Goal: Obtain resource: Download file/media

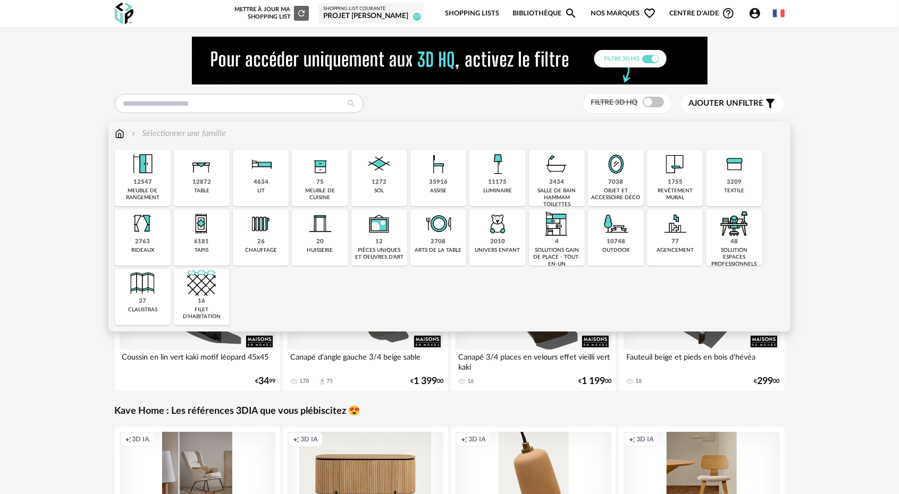
click at [506, 173] on img at bounding box center [497, 164] width 29 height 29
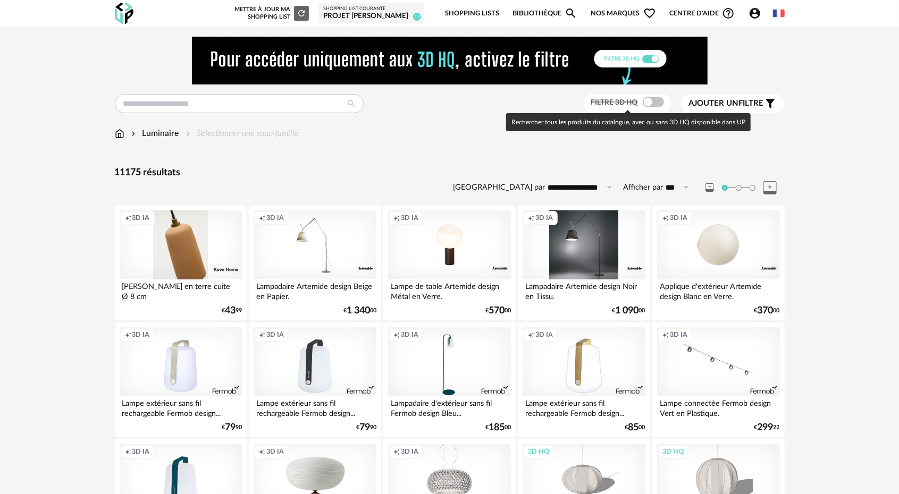
click at [650, 105] on span at bounding box center [653, 102] width 21 height 11
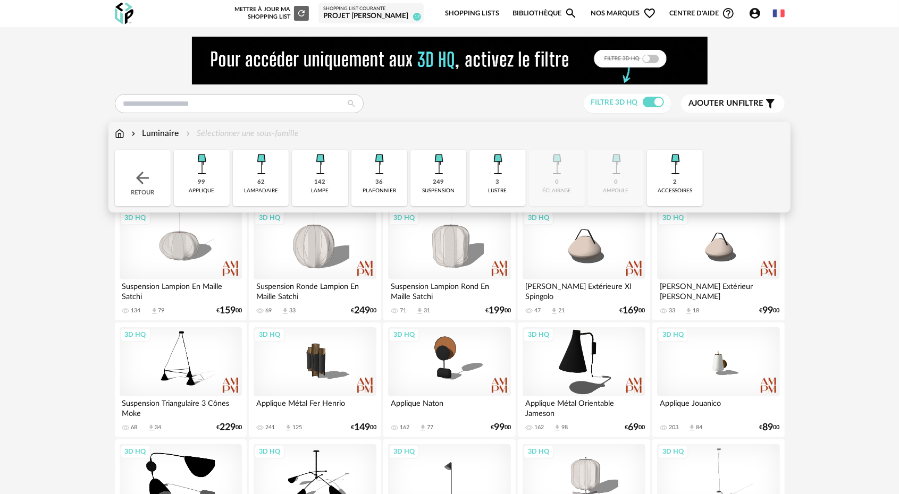
click at [444, 172] on img at bounding box center [438, 164] width 29 height 29
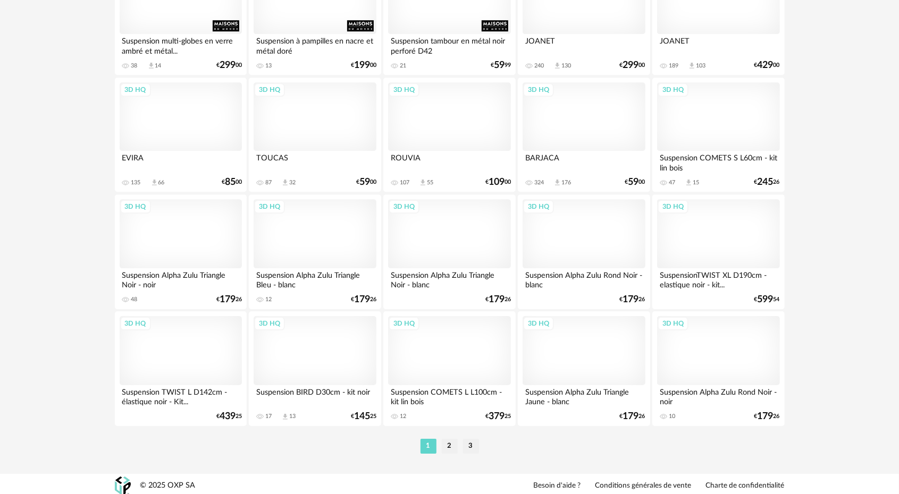
scroll to position [2120, 0]
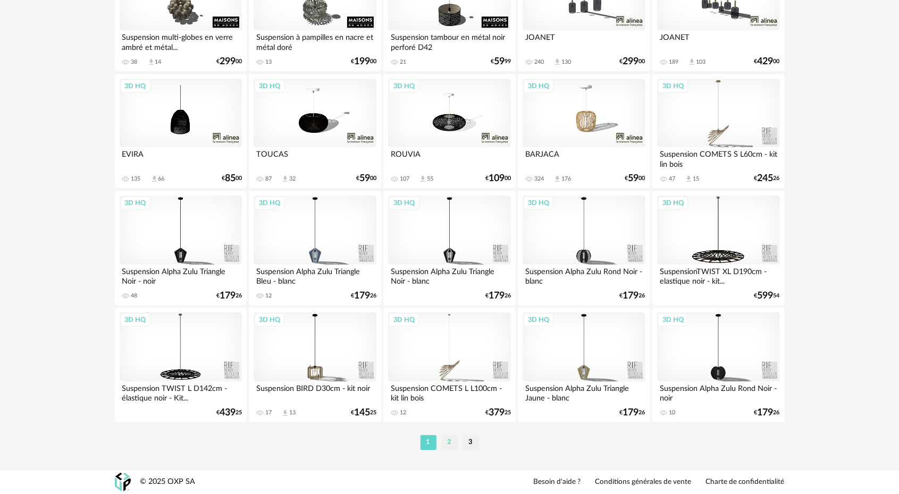
click at [447, 443] on li "2" at bounding box center [450, 442] width 16 height 15
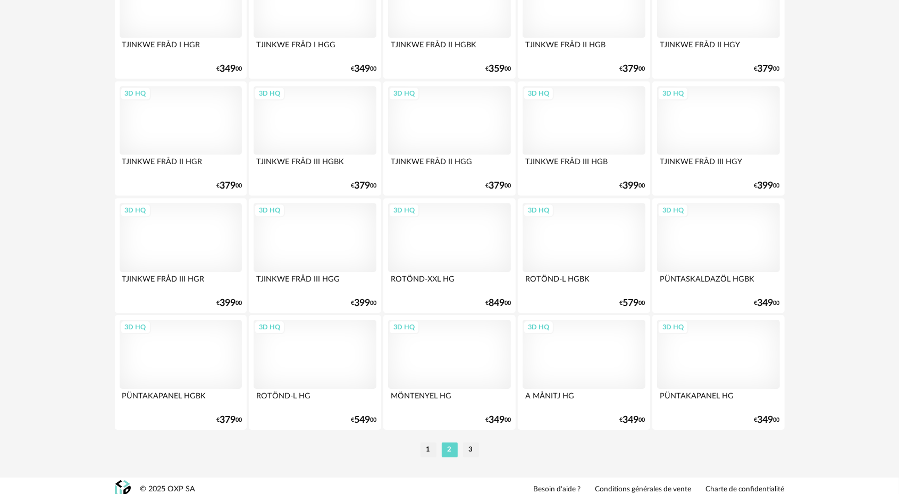
scroll to position [2120, 0]
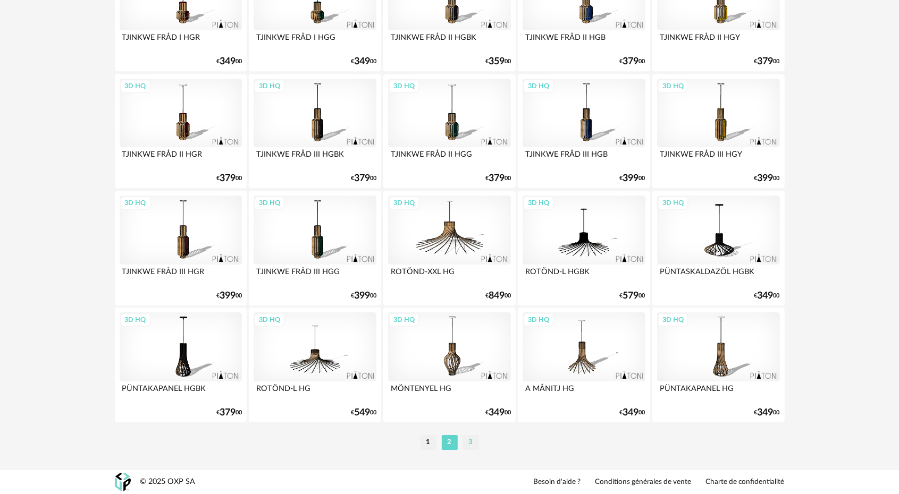
click at [471, 441] on li "3" at bounding box center [471, 442] width 16 height 15
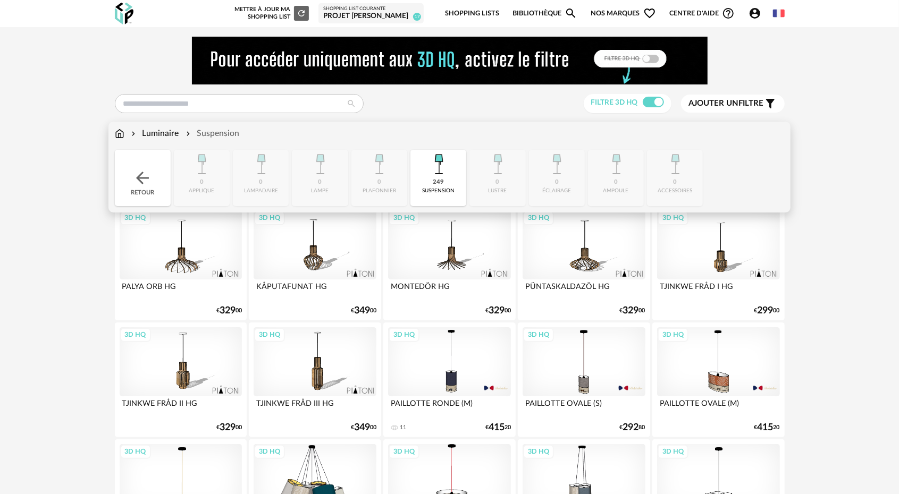
click at [160, 134] on div "Luminaire" at bounding box center [154, 134] width 50 height 12
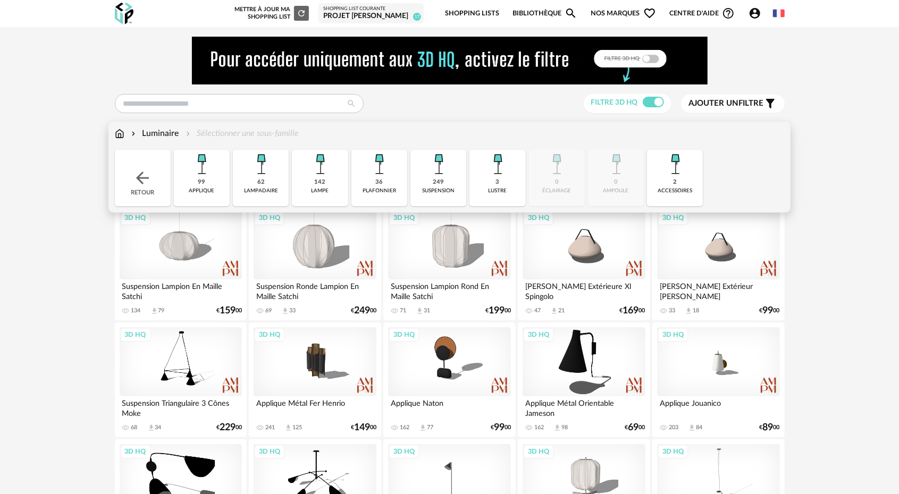
click at [487, 181] on div "3 lustre" at bounding box center [497, 178] width 56 height 56
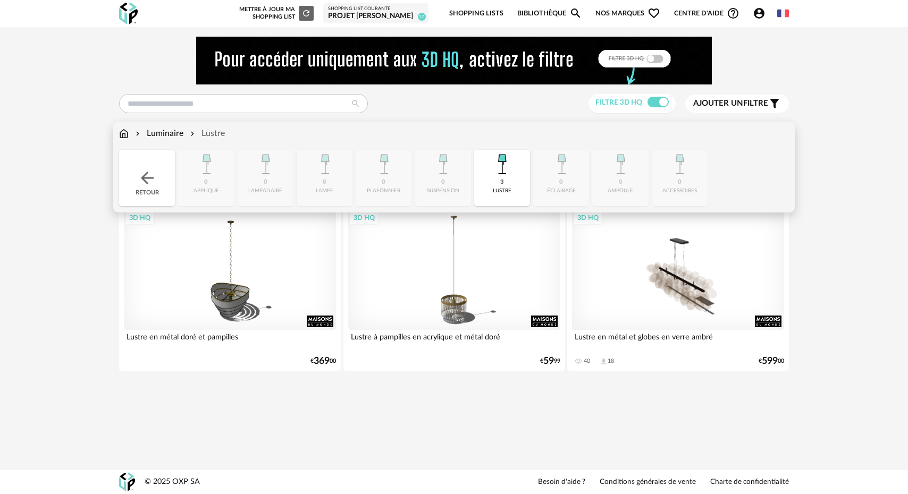
click at [153, 185] on img at bounding box center [147, 177] width 19 height 19
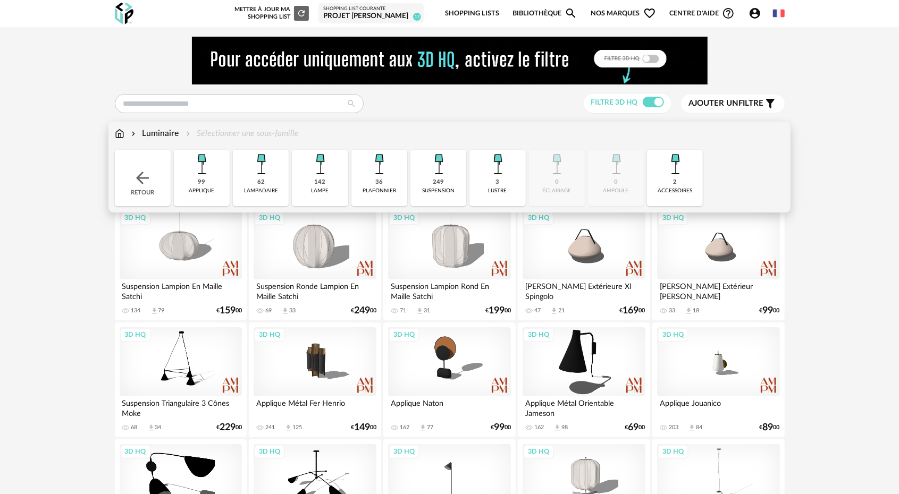
click at [119, 133] on img at bounding box center [120, 134] width 10 height 12
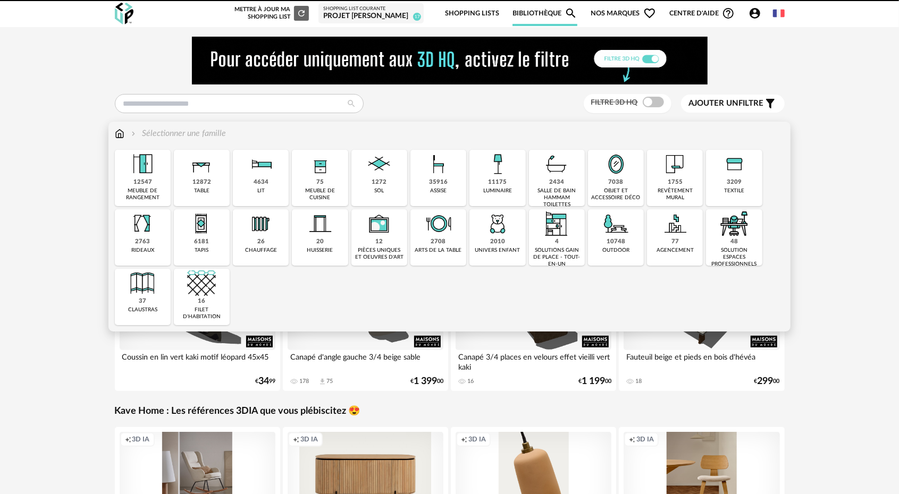
click at [432, 173] on img at bounding box center [438, 164] width 29 height 29
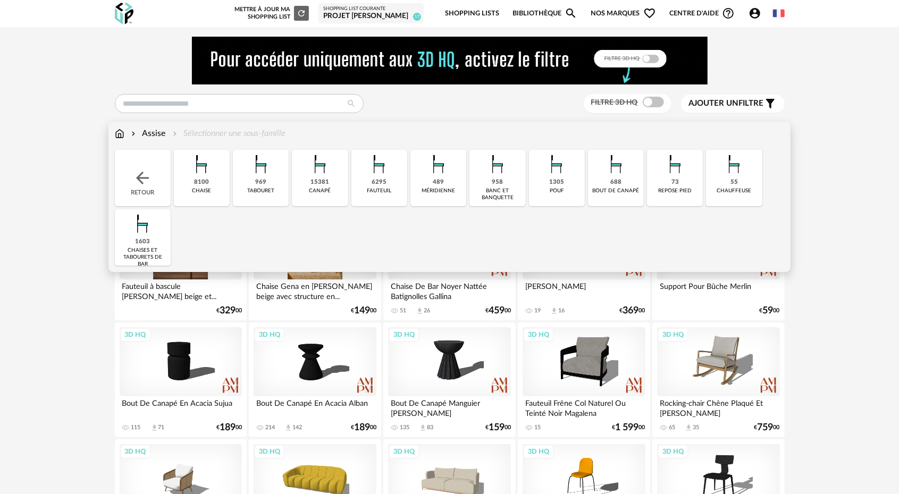
click at [198, 182] on div "8100" at bounding box center [201, 183] width 15 height 8
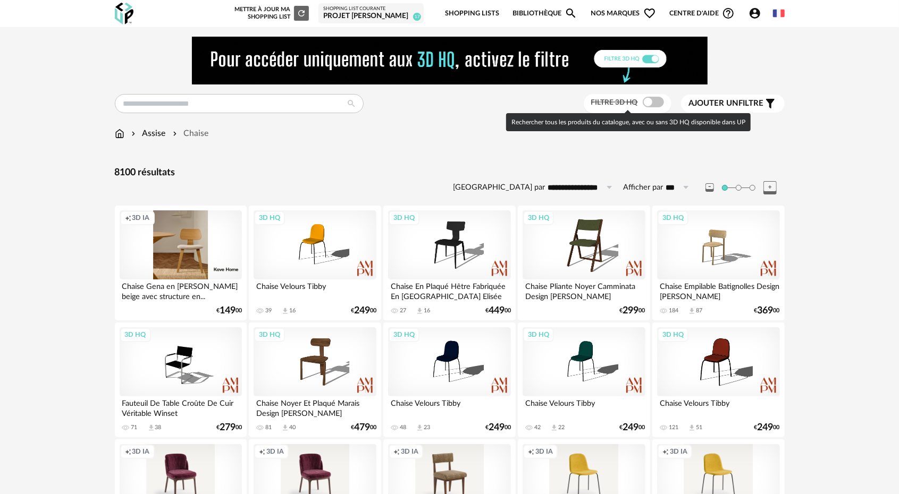
click at [648, 103] on span at bounding box center [653, 102] width 21 height 11
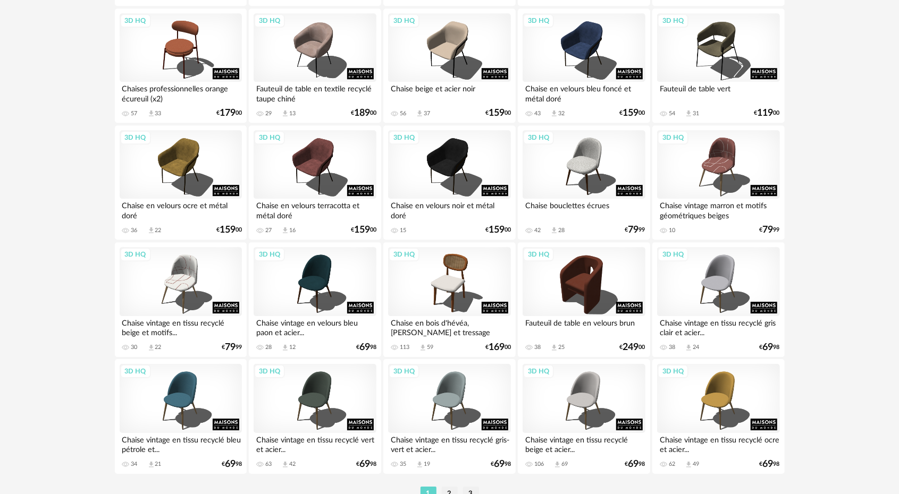
scroll to position [2120, 0]
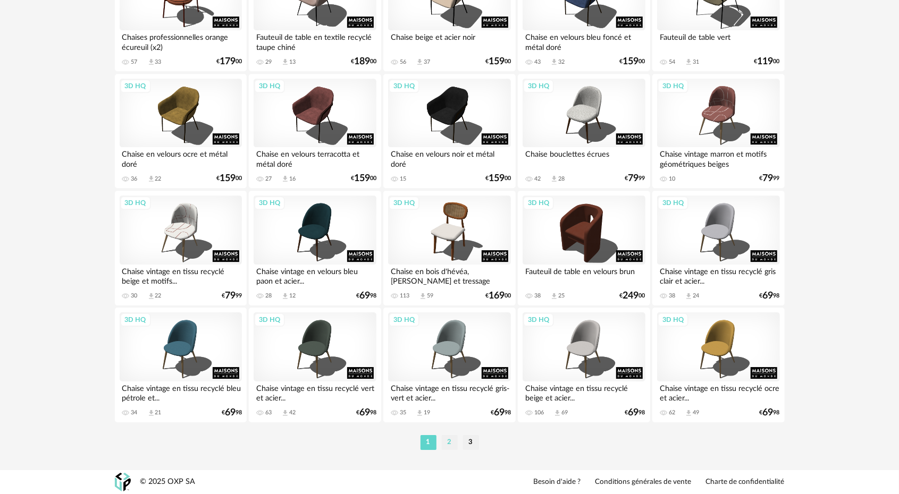
click at [452, 443] on li "2" at bounding box center [450, 442] width 16 height 15
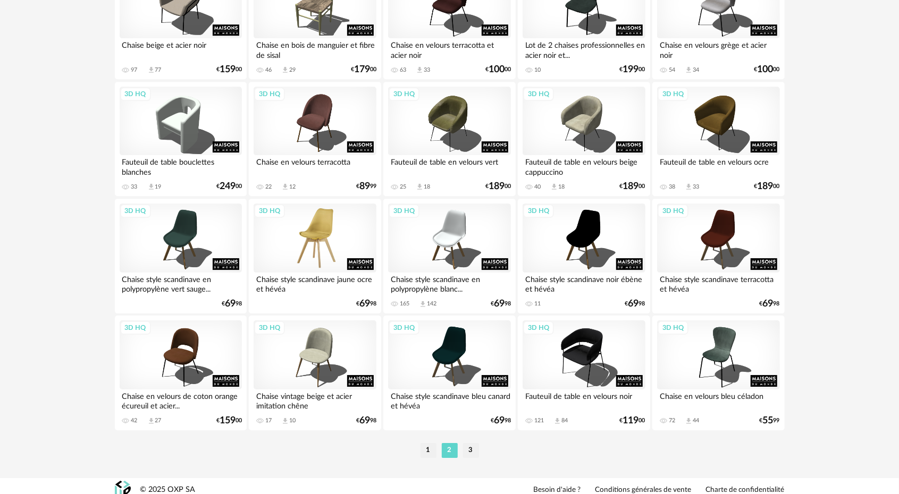
scroll to position [2120, 0]
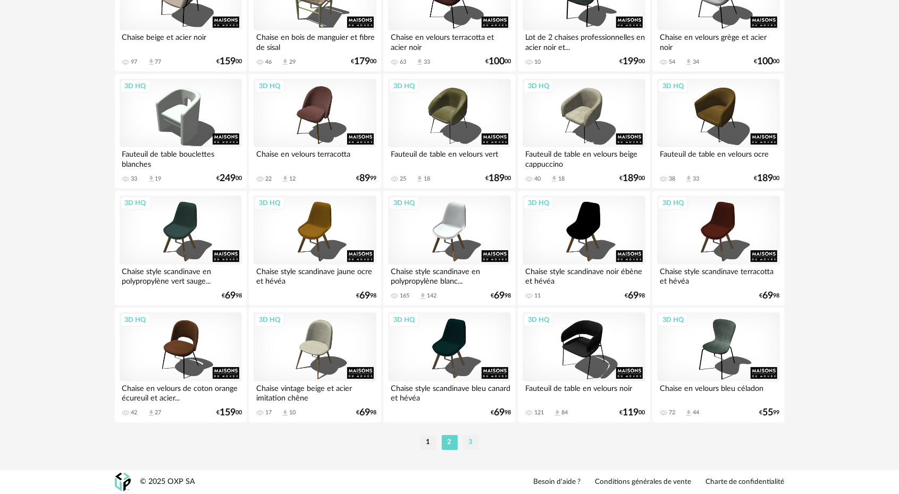
click at [471, 443] on li "3" at bounding box center [471, 442] width 16 height 15
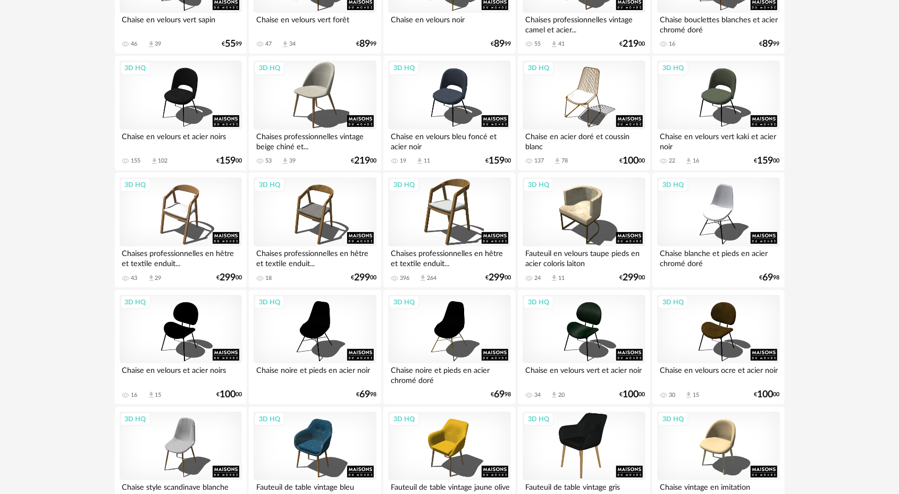
scroll to position [266, 0]
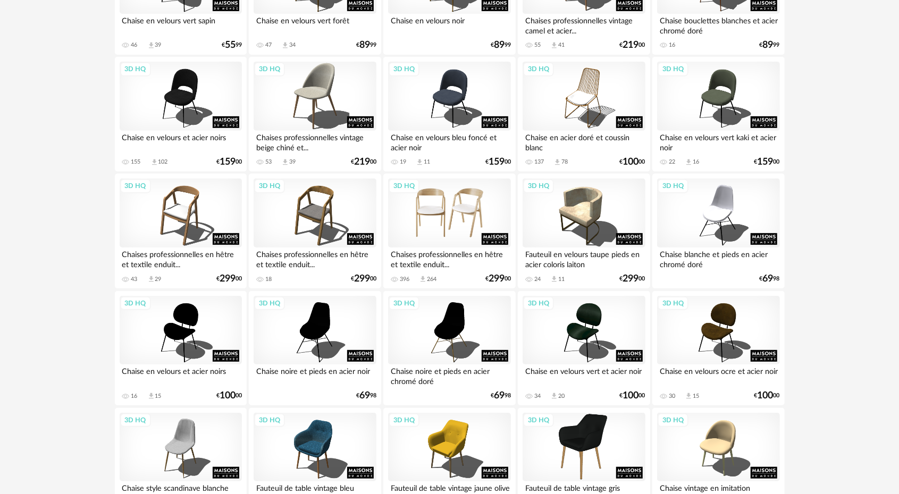
click at [447, 222] on div "3D HQ" at bounding box center [449, 213] width 122 height 69
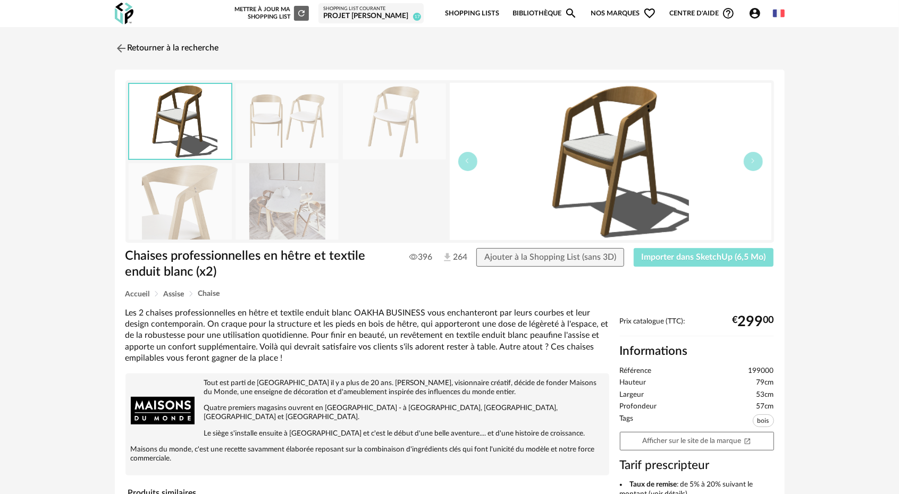
click at [692, 263] on button "Importer dans SketchUp (6,5 Mo)" at bounding box center [703, 257] width 140 height 19
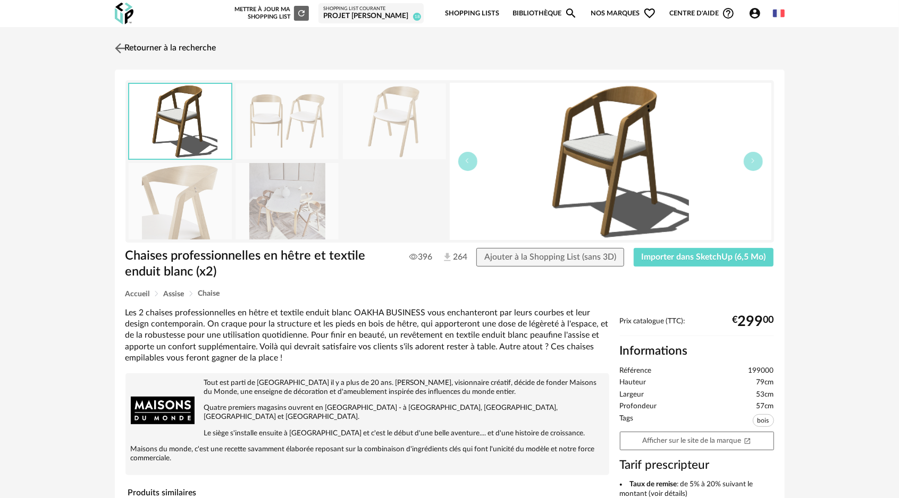
click at [121, 47] on img at bounding box center [119, 47] width 15 height 15
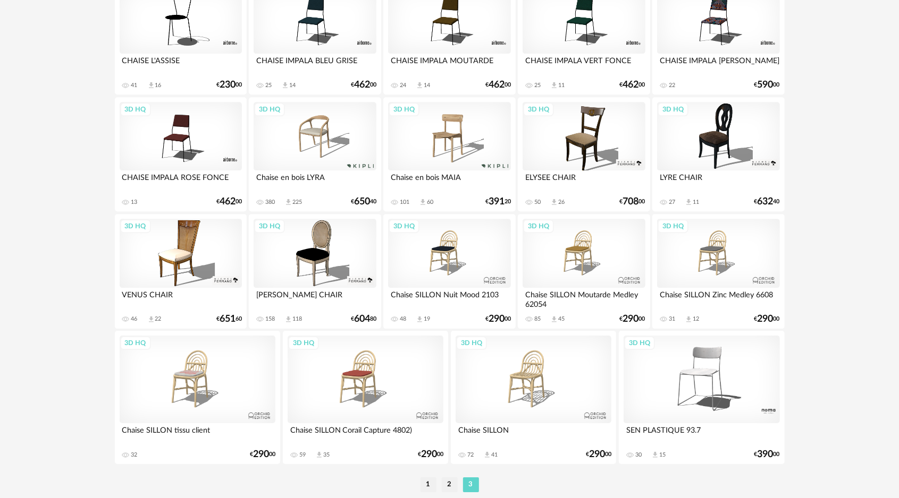
scroll to position [2135, 0]
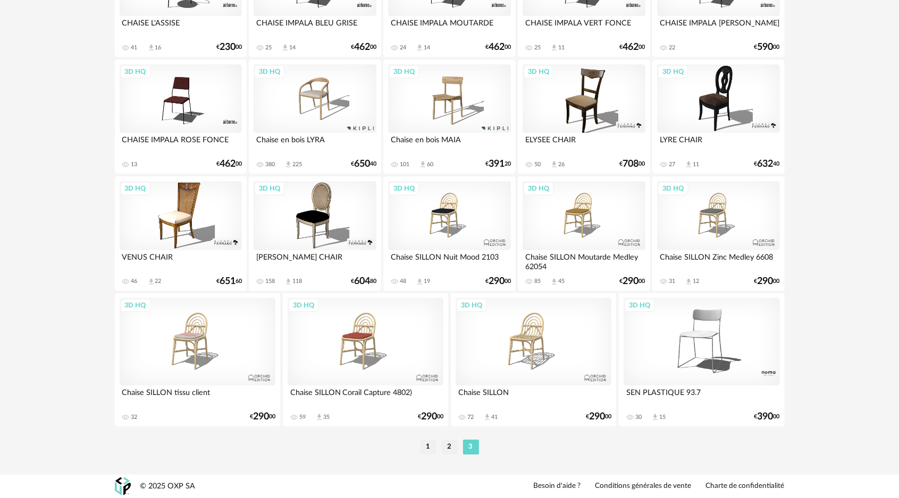
click at [340, 119] on div "3D HQ" at bounding box center [314, 98] width 122 height 69
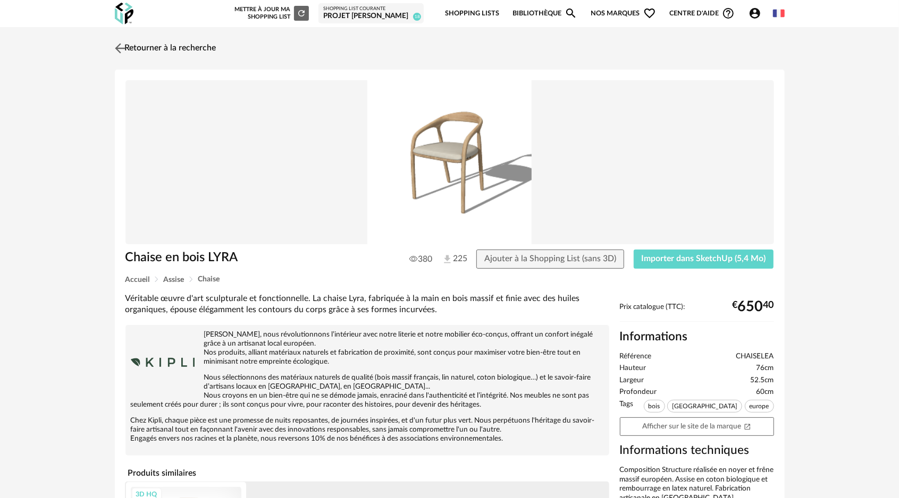
click at [123, 51] on img at bounding box center [119, 47] width 15 height 15
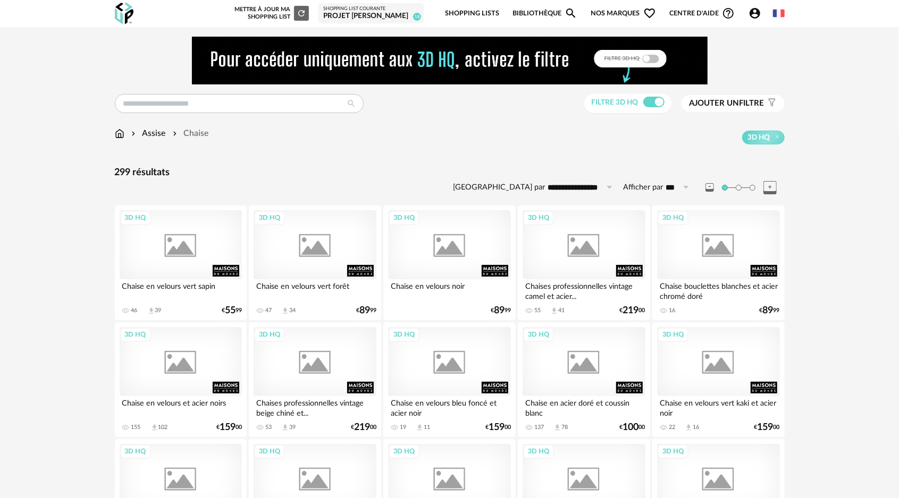
scroll to position [2135, 0]
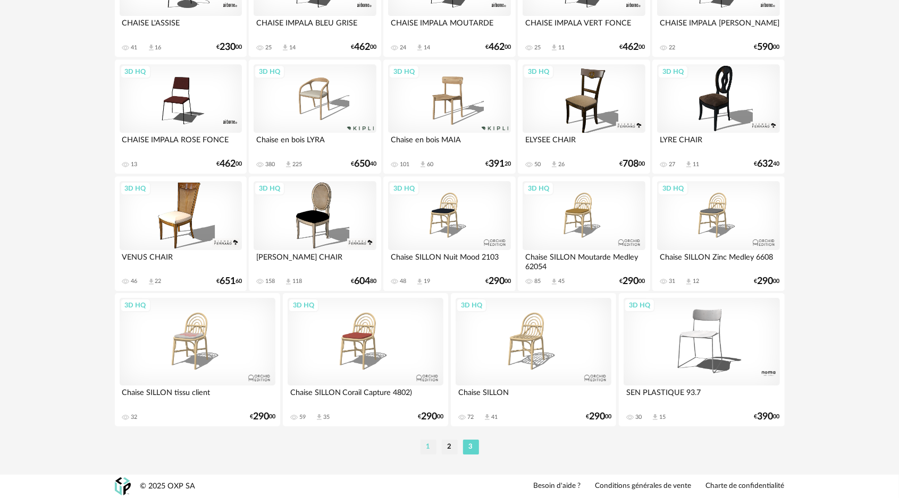
click at [430, 449] on li "1" at bounding box center [428, 447] width 16 height 15
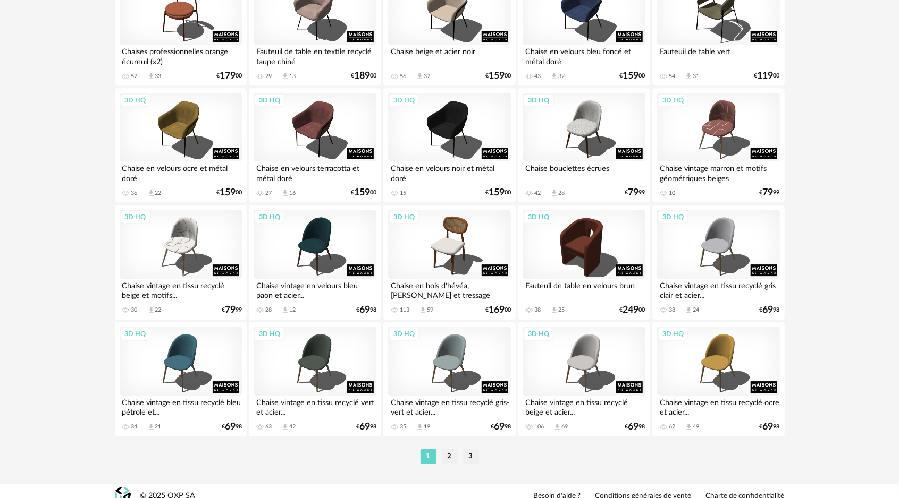
scroll to position [2116, 0]
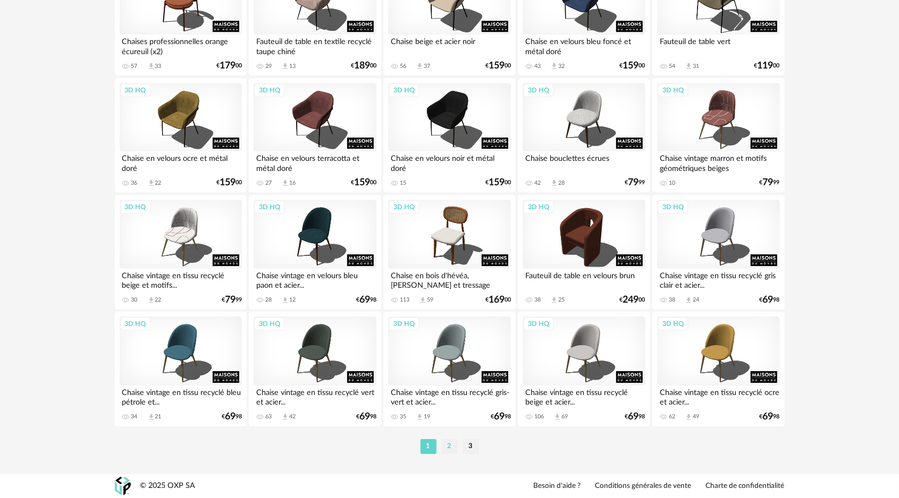
click at [449, 448] on li "2" at bounding box center [450, 447] width 16 height 15
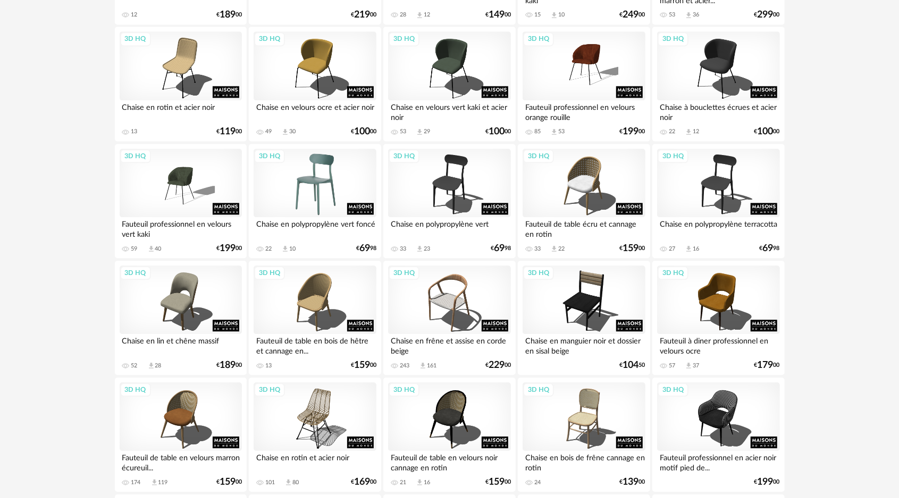
scroll to position [1594, 0]
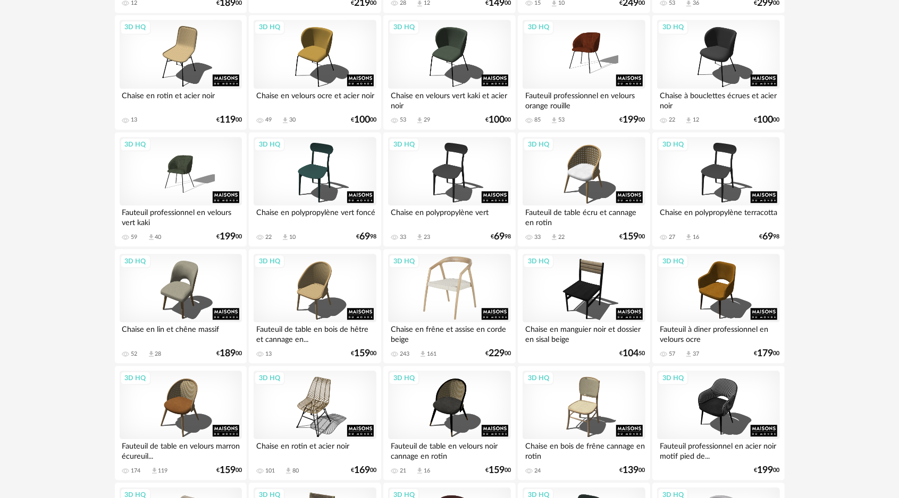
click at [429, 297] on div "3D HQ" at bounding box center [449, 288] width 122 height 69
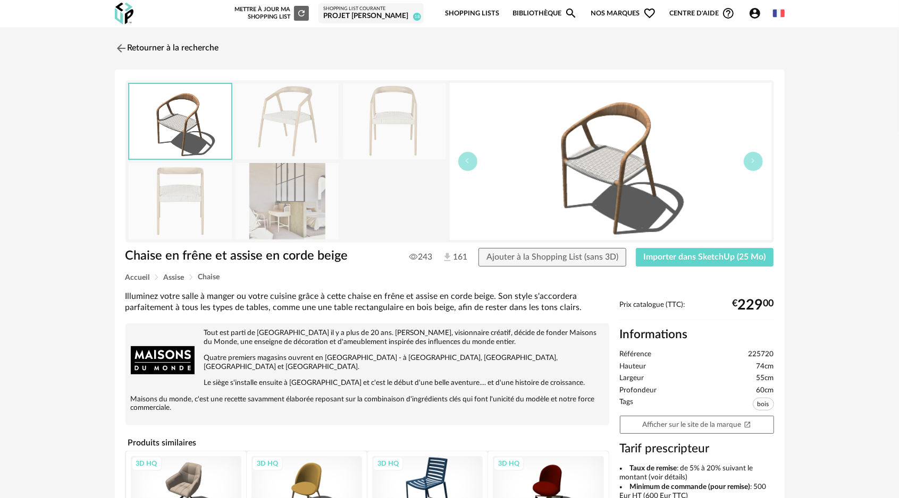
click at [311, 139] on img at bounding box center [286, 121] width 103 height 76
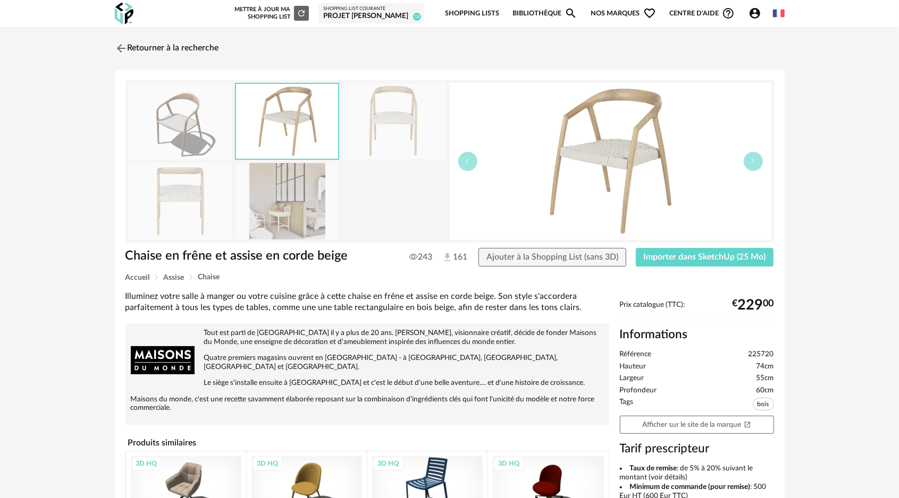
click at [271, 227] on img at bounding box center [286, 201] width 103 height 76
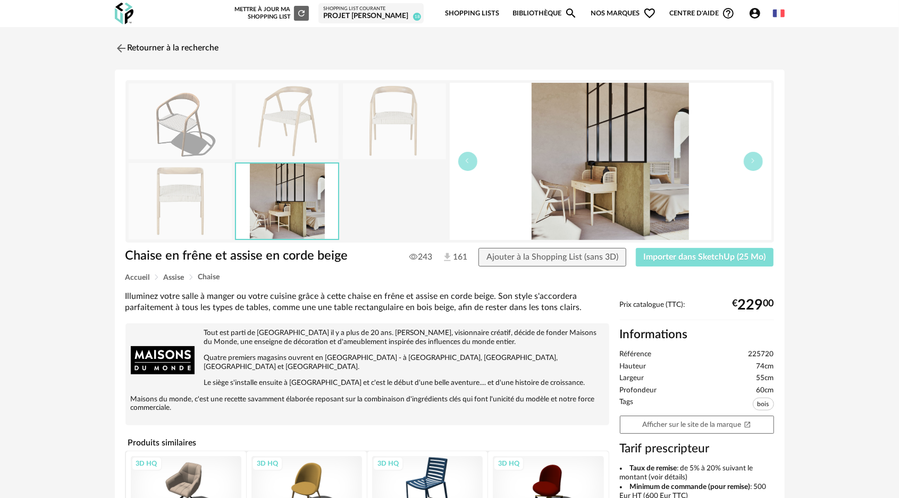
click at [739, 249] on button "Importer dans SketchUp (25 Mo)" at bounding box center [705, 257] width 138 height 19
click at [117, 49] on img at bounding box center [119, 47] width 15 height 15
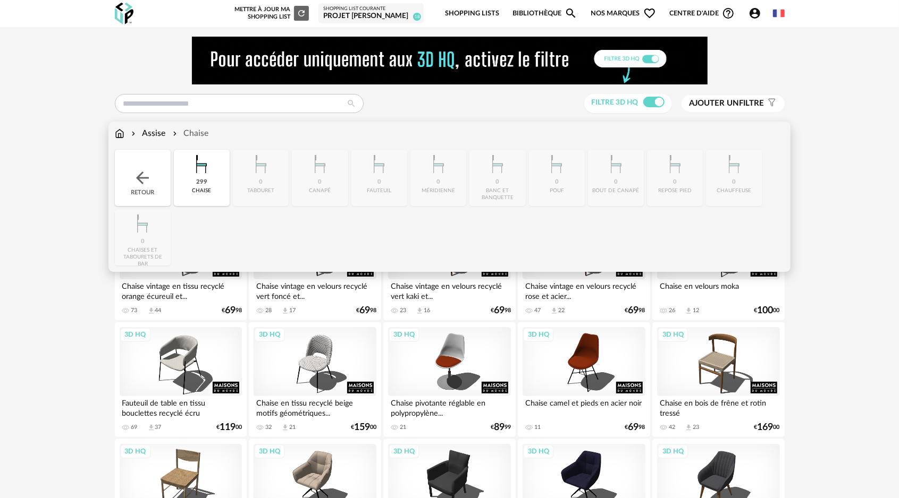
click at [121, 131] on img at bounding box center [120, 134] width 10 height 12
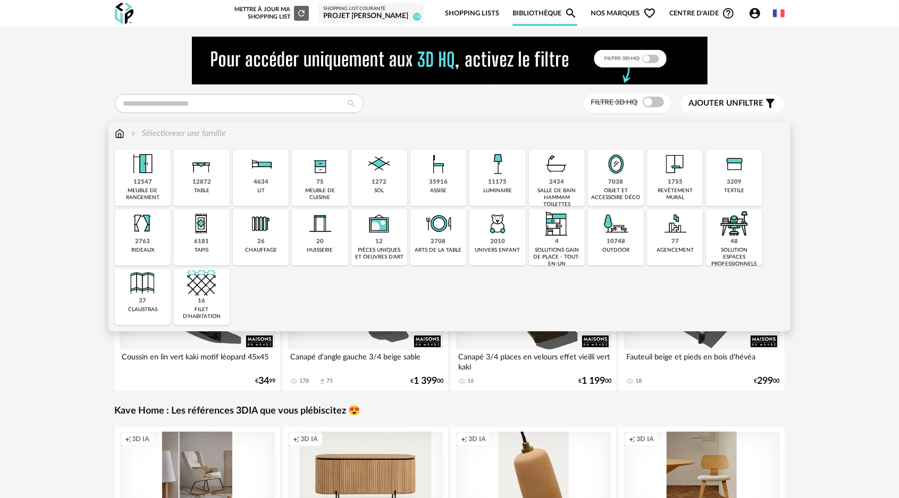
click at [198, 178] on img at bounding box center [201, 164] width 29 height 29
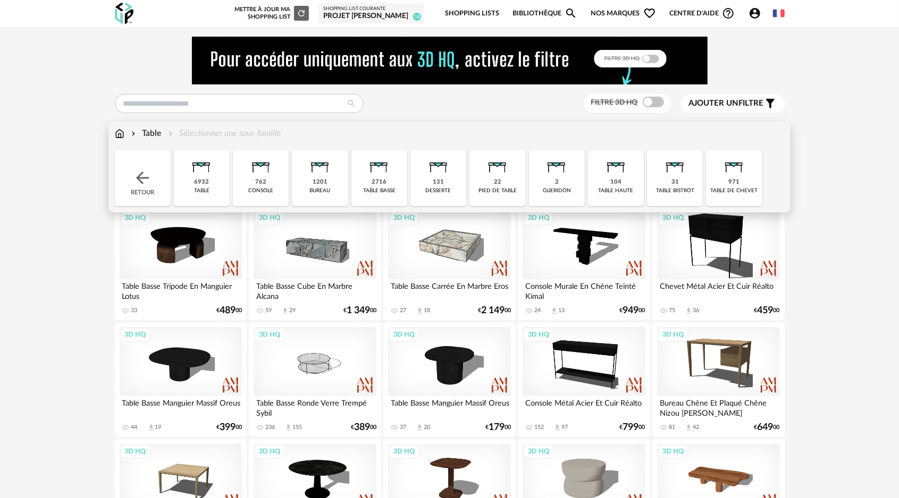
click at [385, 175] on img at bounding box center [379, 164] width 29 height 29
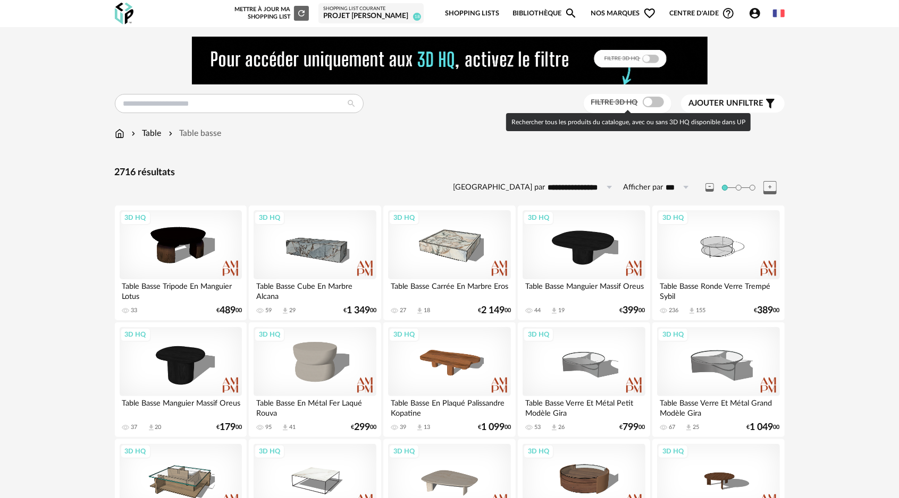
click at [650, 103] on span at bounding box center [653, 102] width 21 height 11
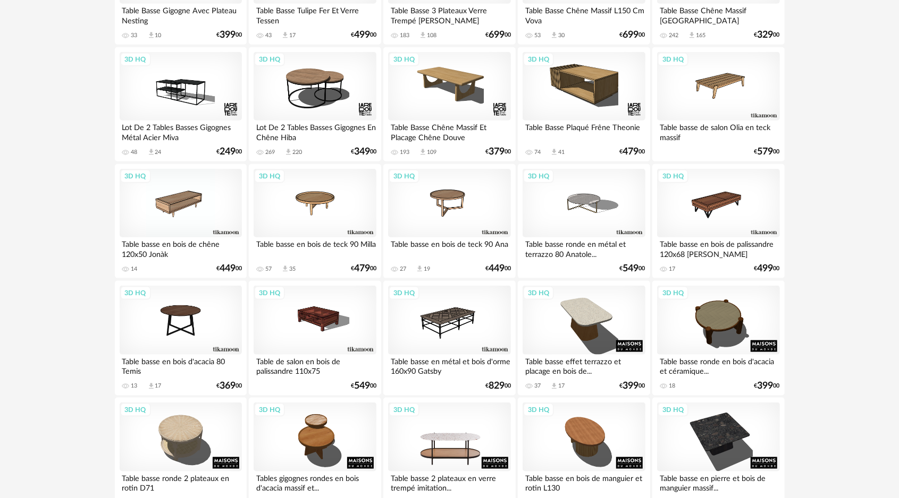
scroll to position [744, 0]
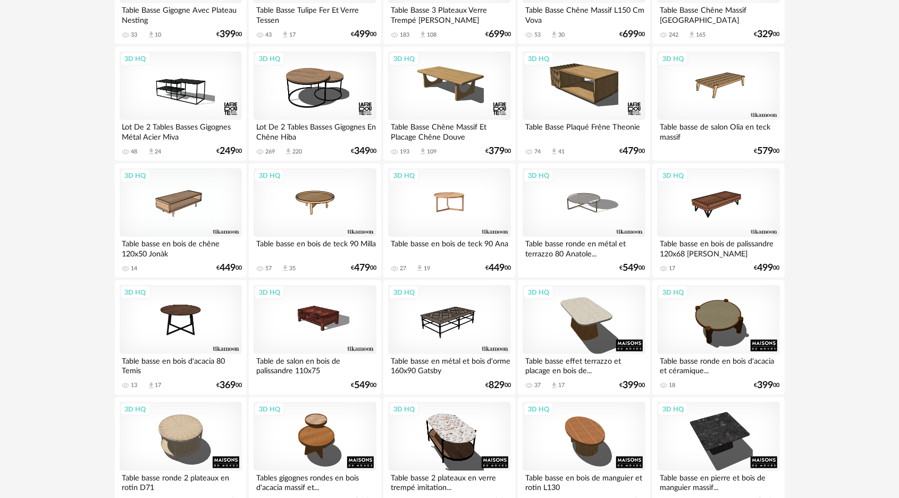
click at [459, 200] on div "3D HQ" at bounding box center [449, 202] width 122 height 69
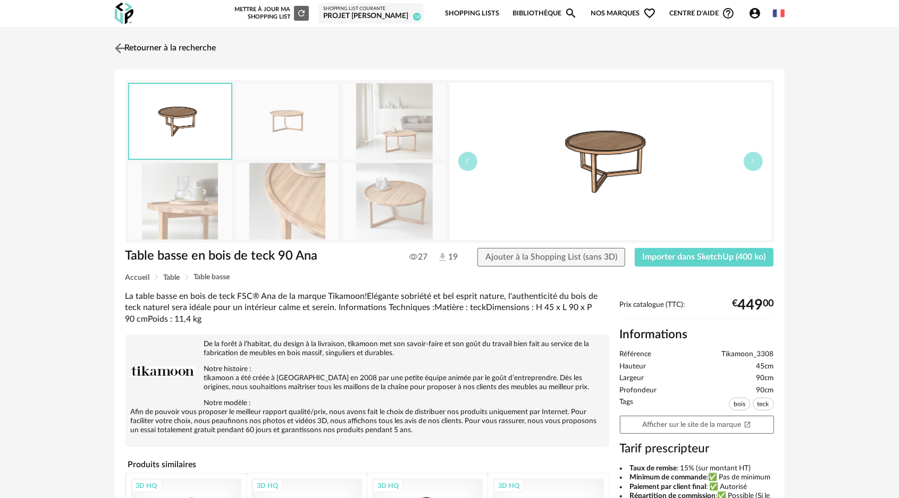
click at [121, 46] on img at bounding box center [119, 47] width 15 height 15
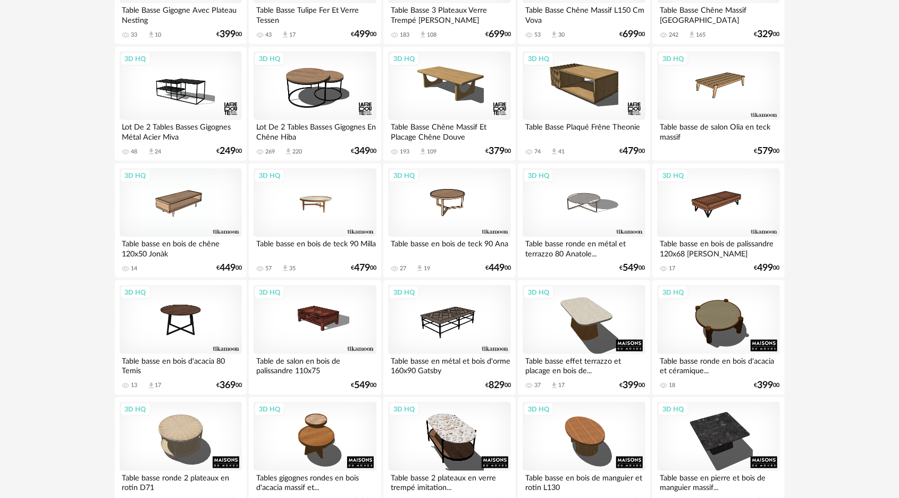
click at [317, 201] on div "3D HQ" at bounding box center [314, 202] width 122 height 69
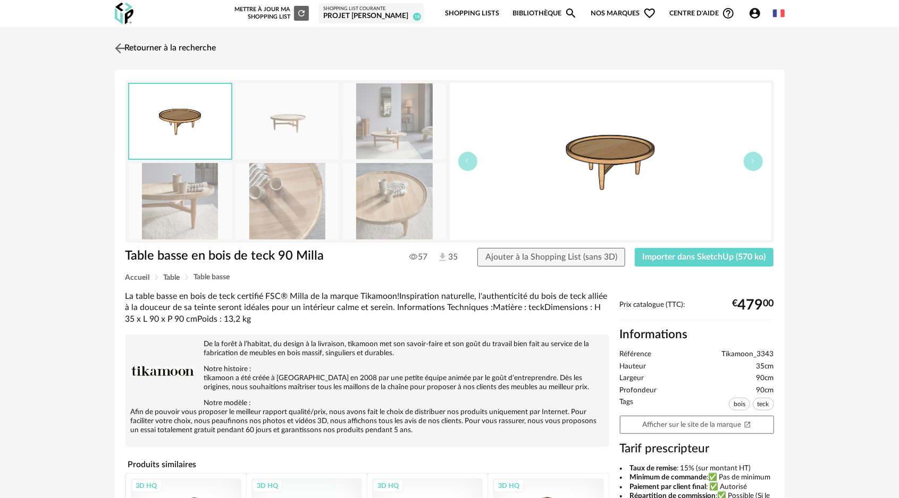
click at [120, 45] on img at bounding box center [119, 47] width 15 height 15
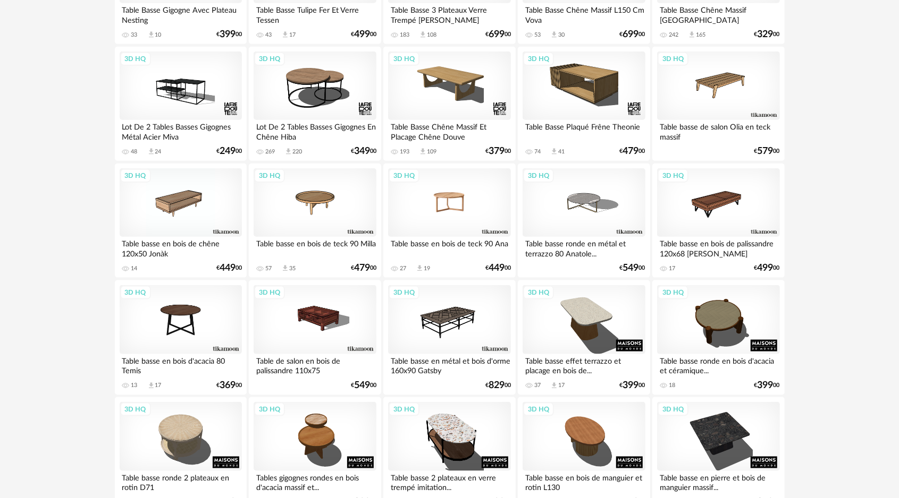
click at [445, 209] on div "3D HQ" at bounding box center [449, 202] width 122 height 69
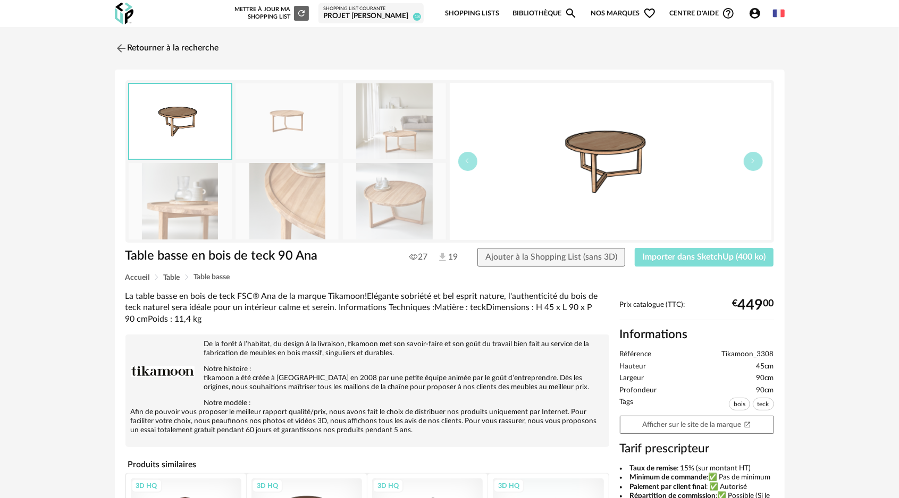
click at [677, 257] on span "Importer dans SketchUp (400 ko)" at bounding box center [704, 257] width 123 height 9
click at [120, 48] on img at bounding box center [119, 47] width 15 height 15
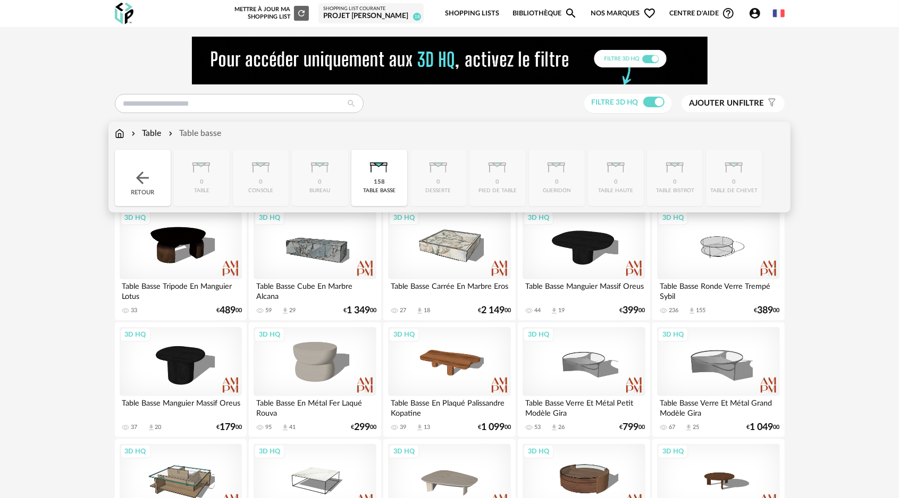
click at [118, 134] on img at bounding box center [120, 134] width 10 height 12
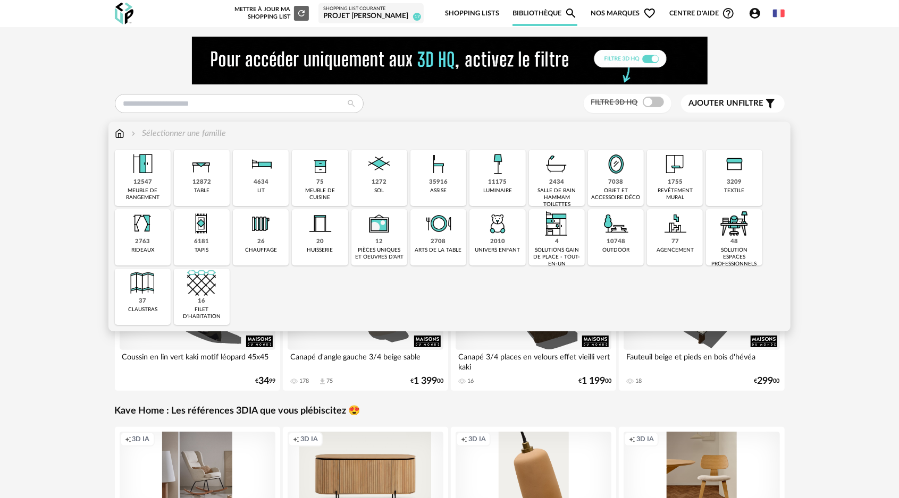
click at [448, 179] on div "35916 assise" at bounding box center [438, 178] width 56 height 56
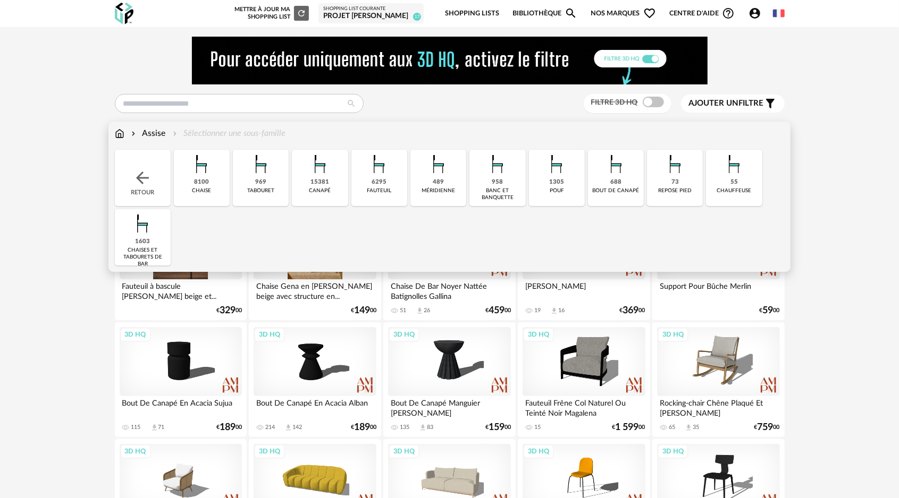
click at [384, 178] on img at bounding box center [379, 164] width 29 height 29
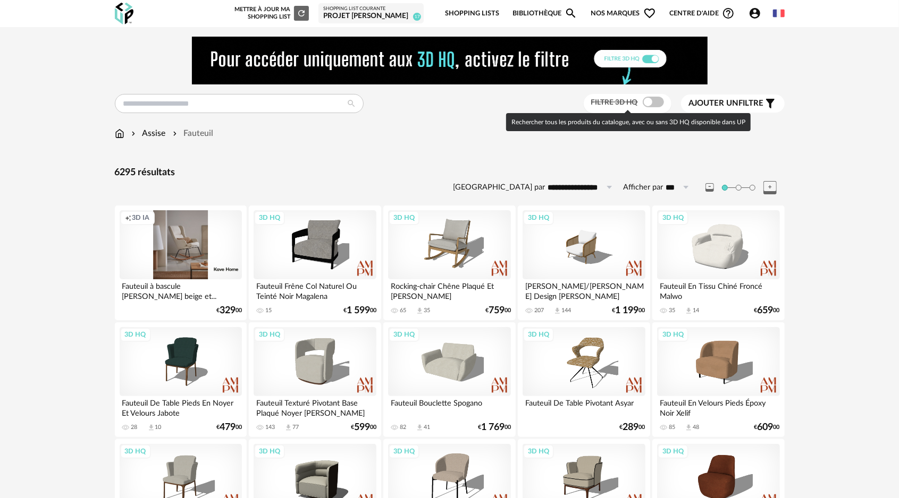
click at [646, 100] on span at bounding box center [653, 102] width 21 height 11
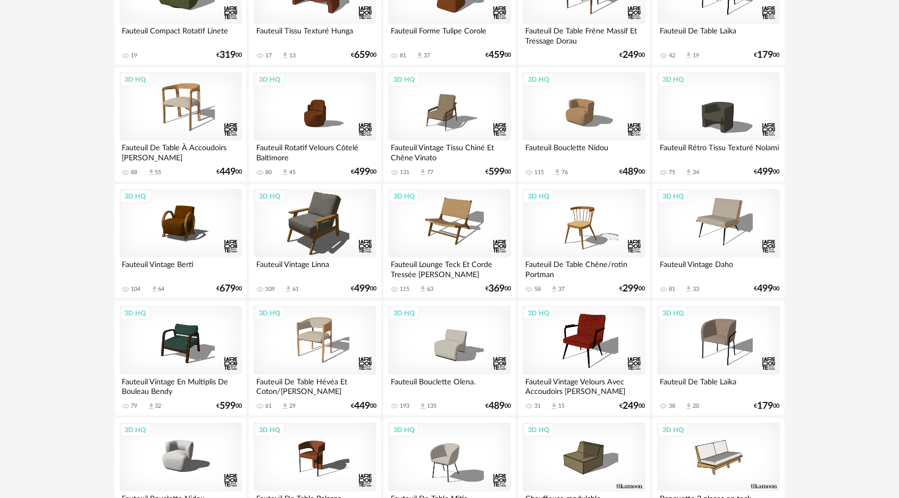
scroll to position [638, 0]
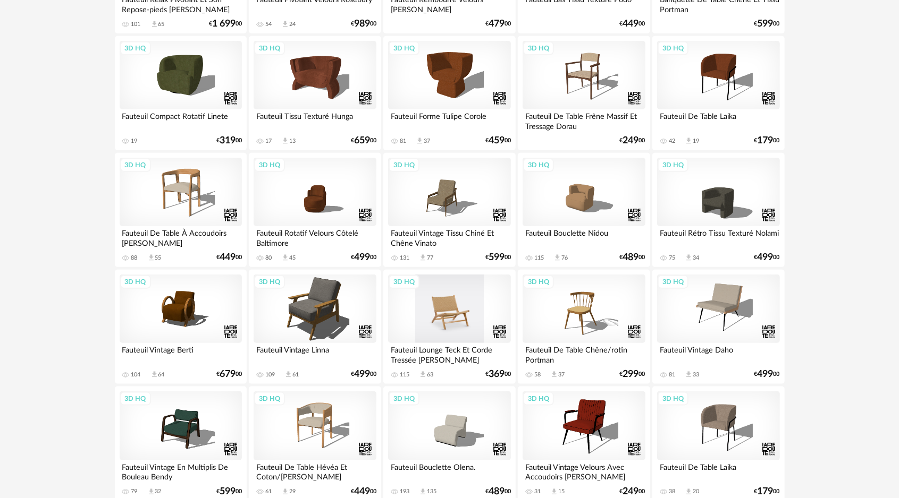
click at [439, 309] on div "3D HQ" at bounding box center [449, 309] width 122 height 69
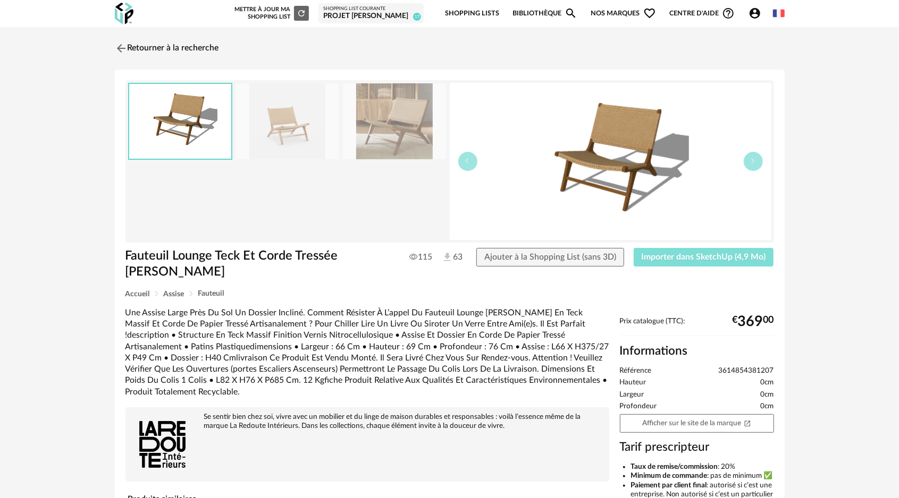
click at [667, 258] on span "Importer dans SketchUp (4,9 Mo)" at bounding box center [703, 257] width 124 height 9
click at [118, 48] on img at bounding box center [119, 47] width 15 height 15
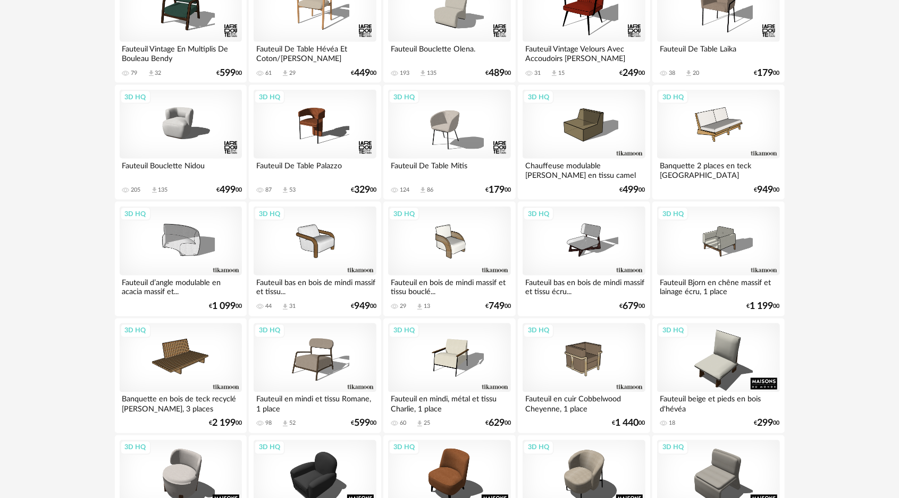
scroll to position [1063, 0]
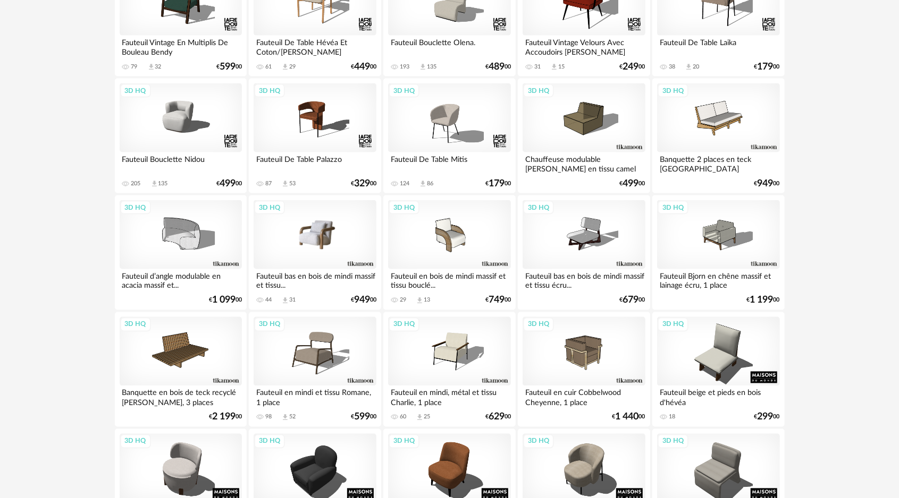
click at [309, 228] on div "3D HQ" at bounding box center [314, 234] width 122 height 69
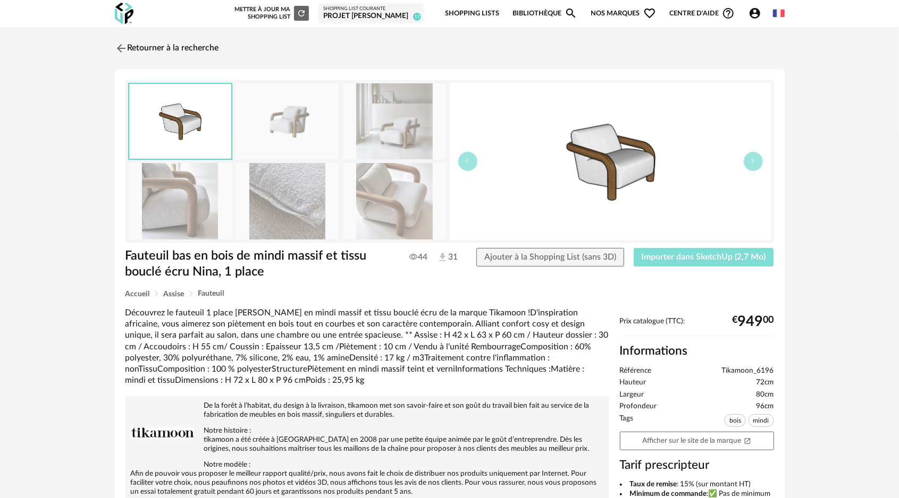
click at [687, 254] on span "Importer dans SketchUp (2,7 Mo)" at bounding box center [703, 257] width 124 height 9
click at [121, 48] on img at bounding box center [119, 47] width 15 height 15
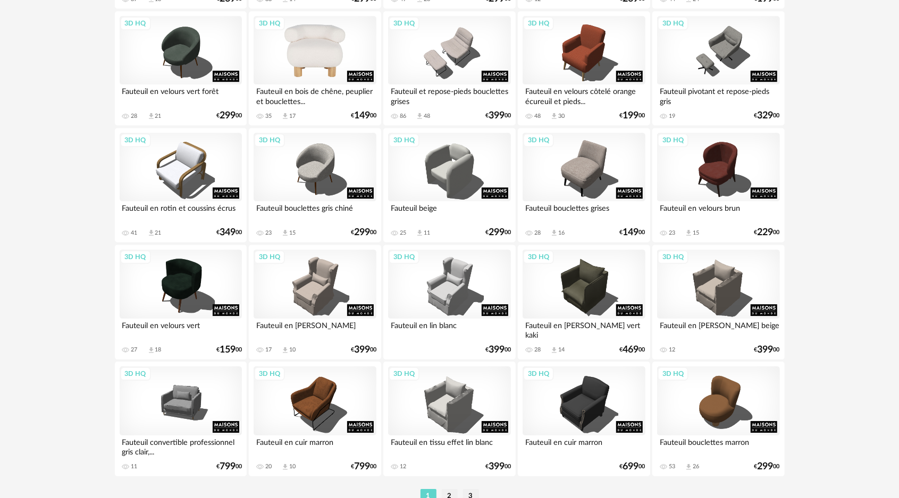
scroll to position [2116, 0]
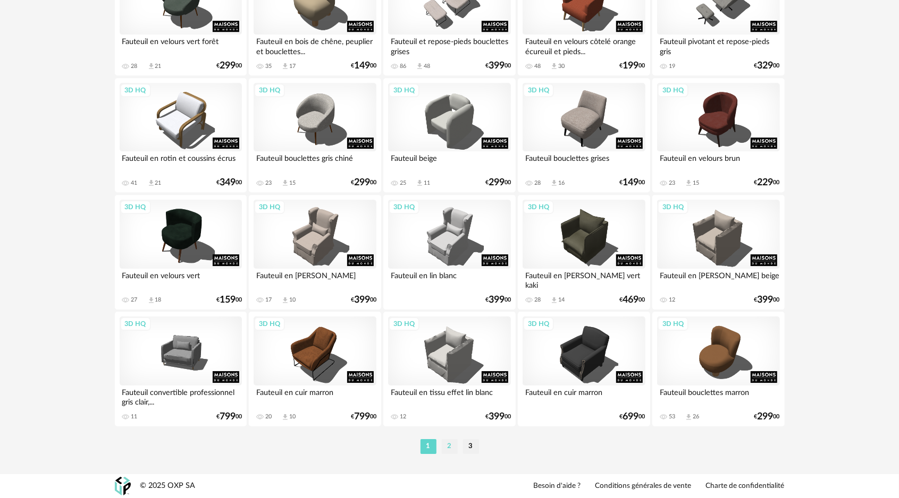
click at [446, 450] on li "2" at bounding box center [450, 447] width 16 height 15
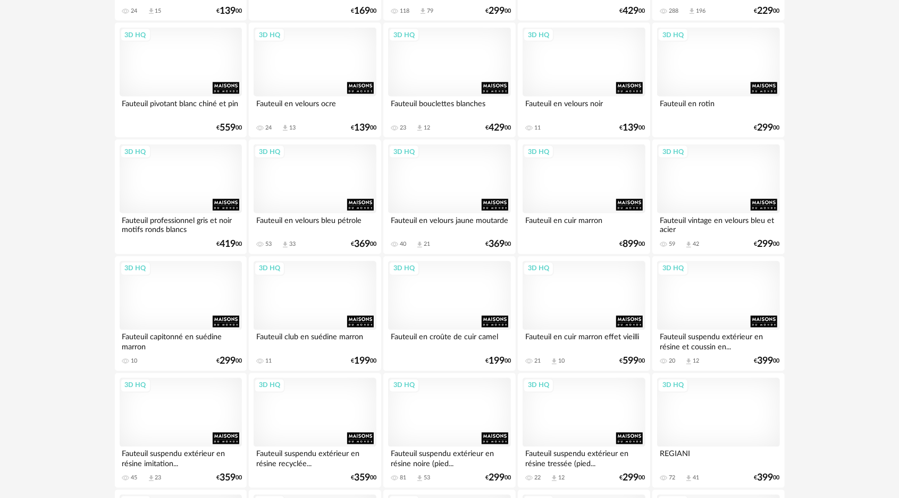
scroll to position [2116, 0]
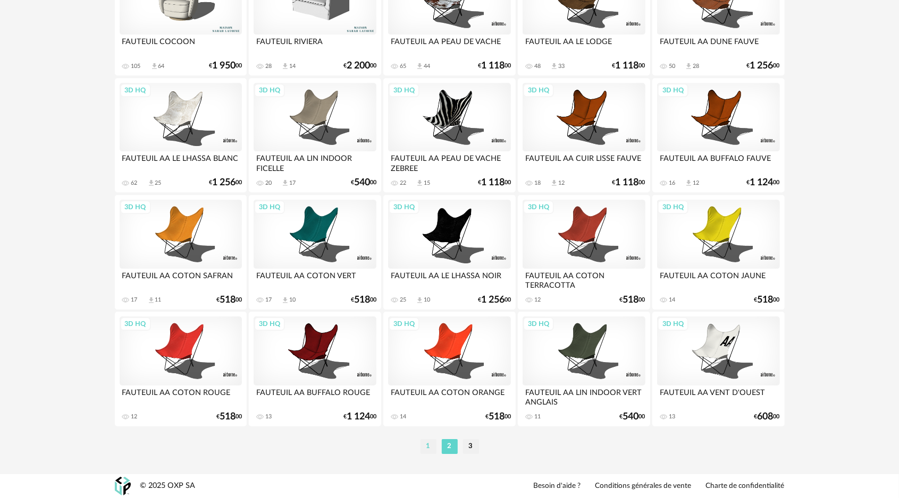
click at [434, 448] on li "1" at bounding box center [428, 447] width 16 height 15
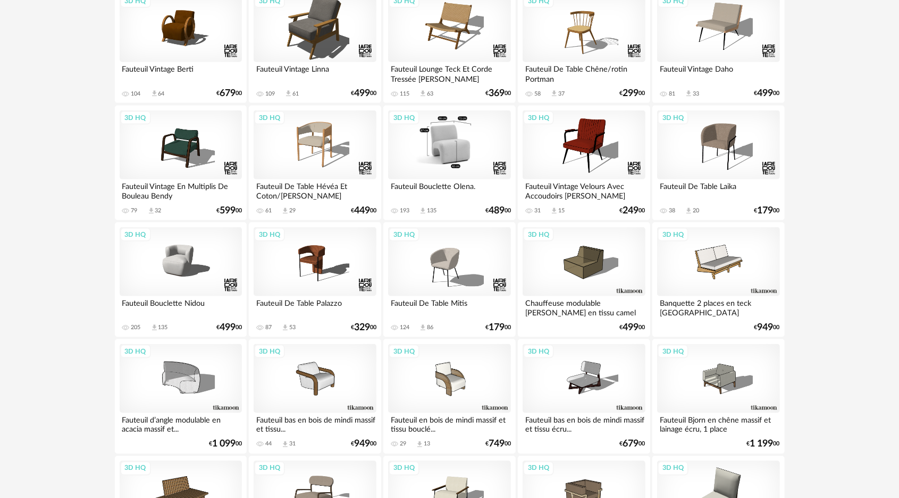
scroll to position [841, 0]
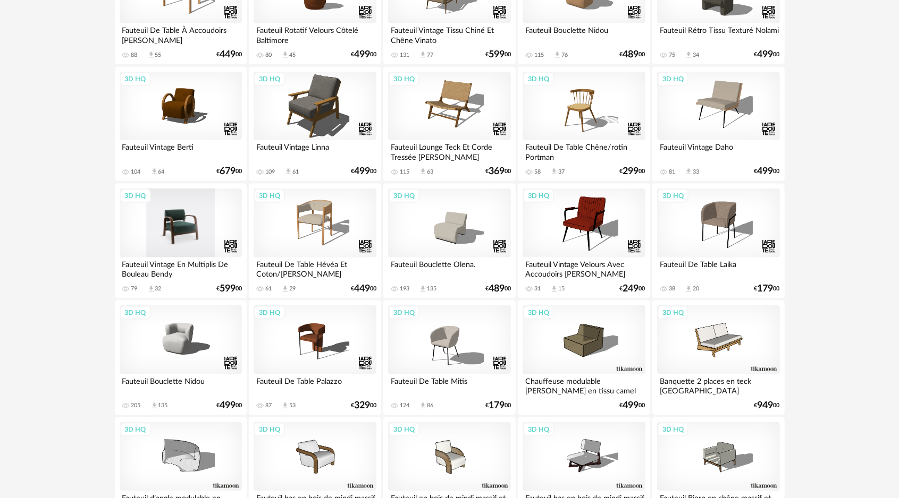
click at [180, 225] on div "3D HQ" at bounding box center [181, 223] width 122 height 69
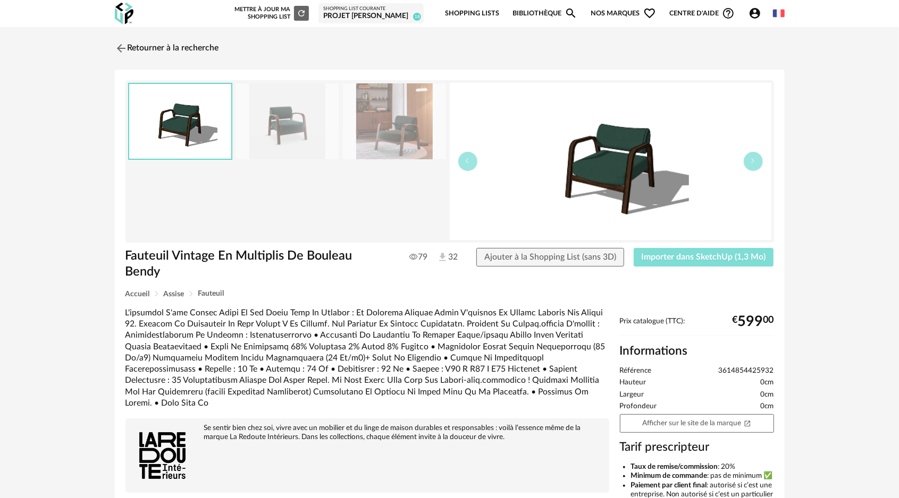
click at [693, 256] on span "Importer dans SketchUp (1,3 Mo)" at bounding box center [703, 257] width 124 height 9
click at [117, 47] on img at bounding box center [119, 47] width 15 height 15
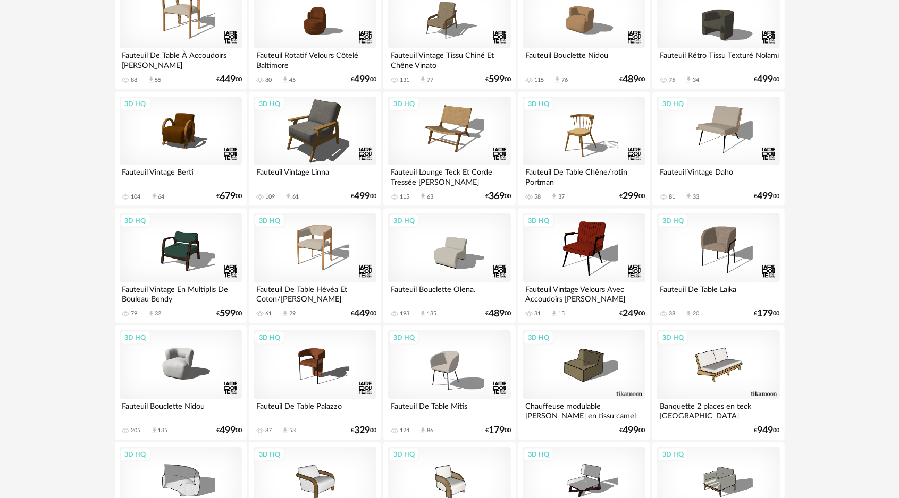
scroll to position [850, 0]
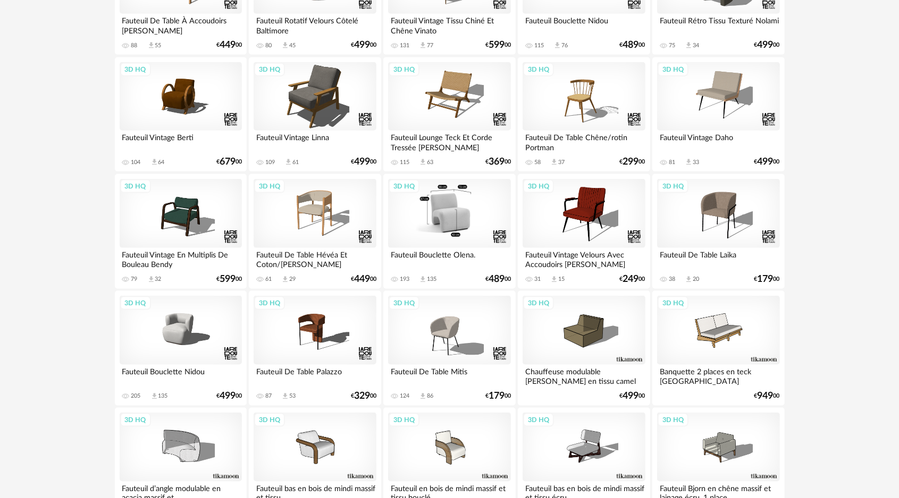
click at [452, 217] on div "3D HQ" at bounding box center [449, 213] width 122 height 69
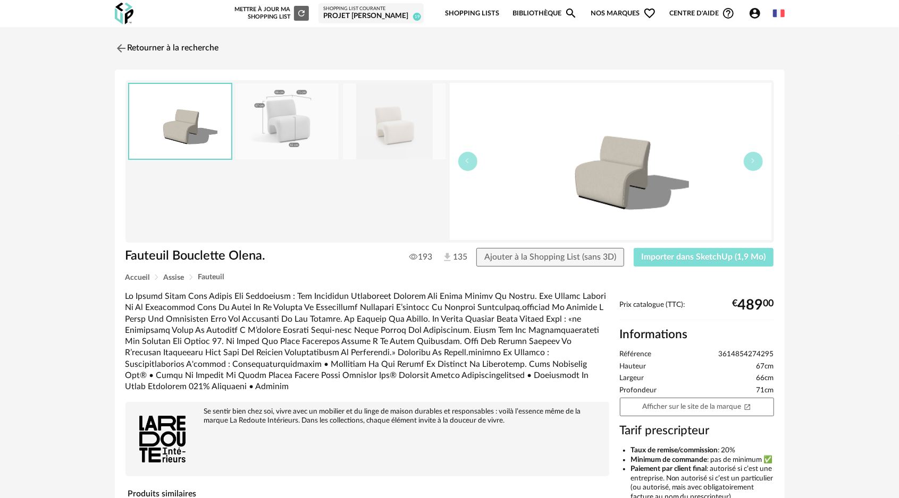
click at [665, 255] on span "Importer dans SketchUp (1,9 Mo)" at bounding box center [703, 257] width 124 height 9
click at [119, 46] on img at bounding box center [119, 47] width 15 height 15
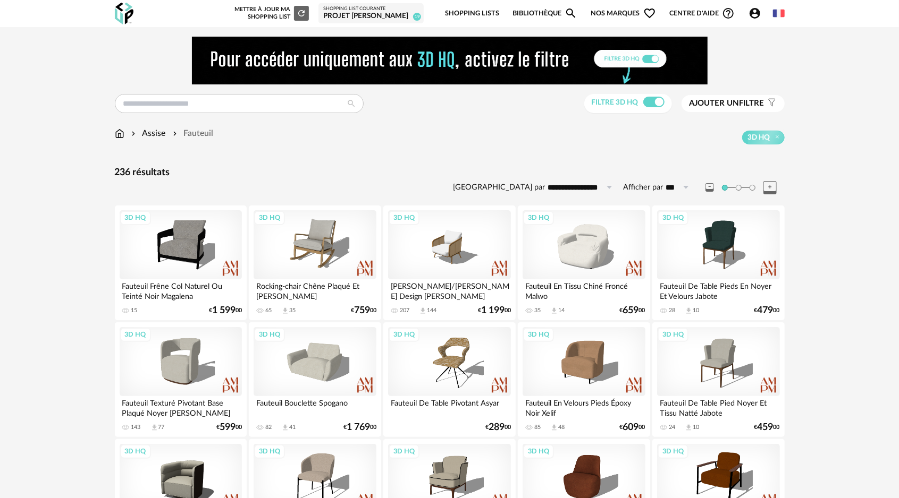
click at [124, 133] on div "Assise Fauteuil" at bounding box center [164, 134] width 99 height 12
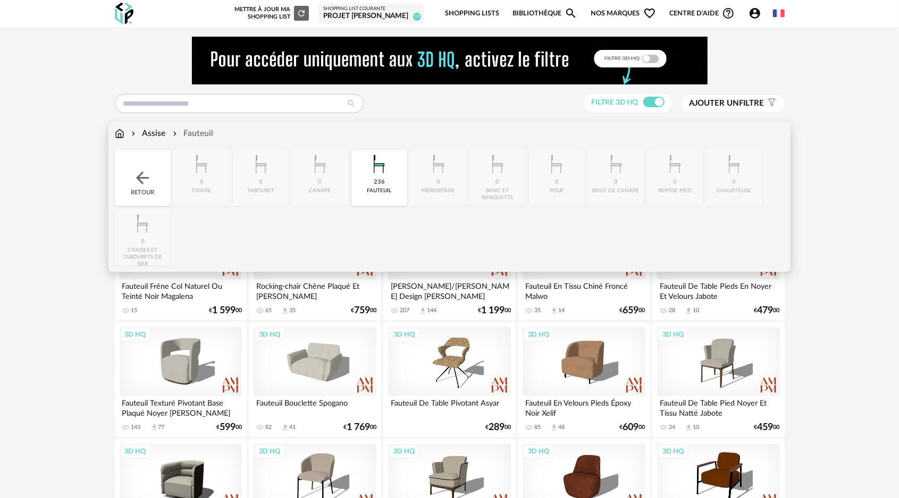
click at [142, 174] on img at bounding box center [142, 177] width 19 height 19
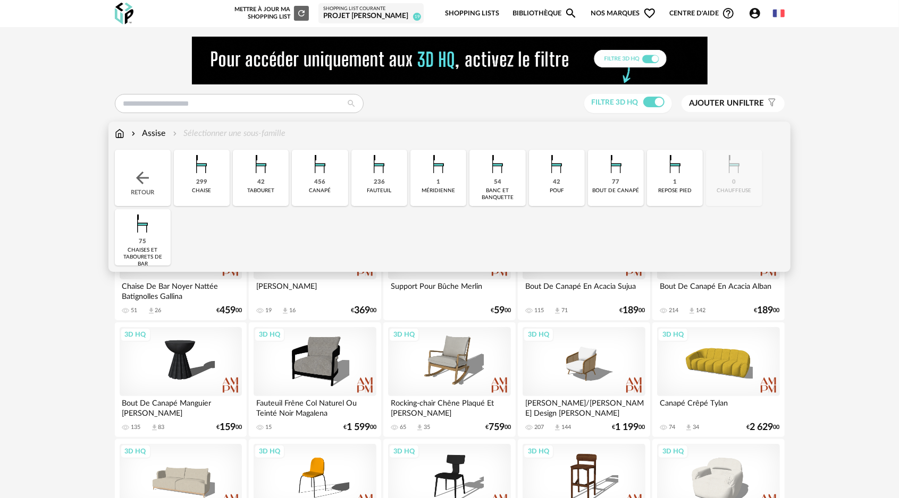
click at [149, 183] on img at bounding box center [142, 177] width 19 height 19
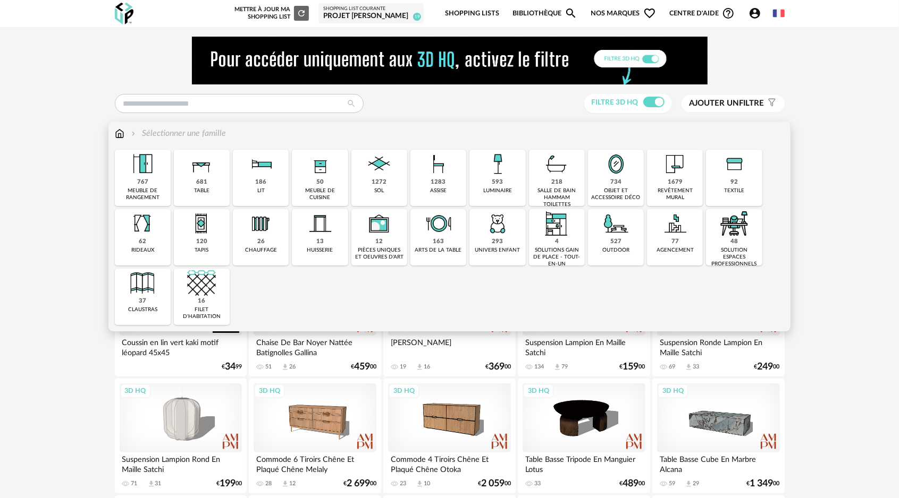
click at [203, 178] on img at bounding box center [201, 164] width 29 height 29
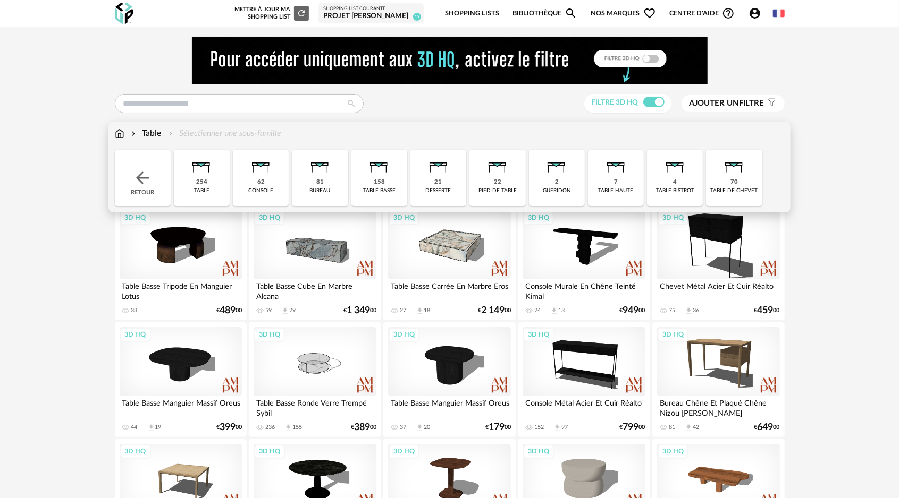
click at [202, 178] on img at bounding box center [201, 164] width 29 height 29
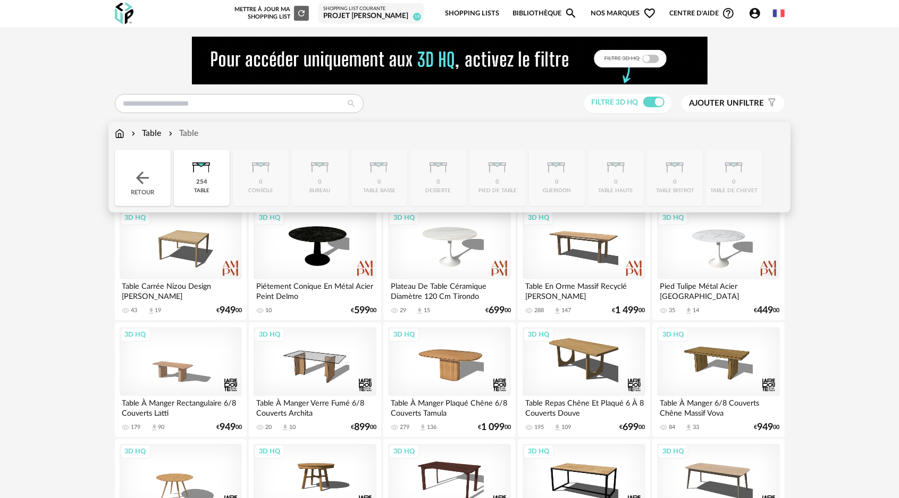
click at [213, 186] on div "254 table" at bounding box center [202, 178] width 56 height 56
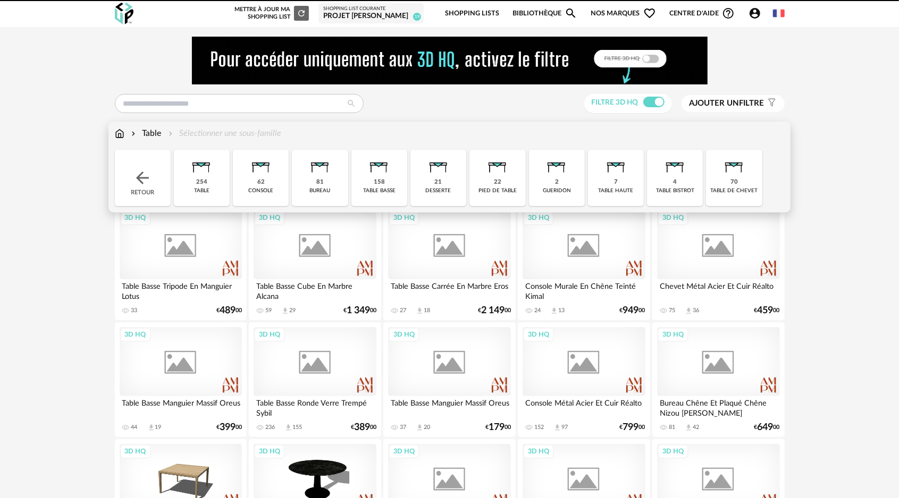
click at [372, 182] on div "158 table basse" at bounding box center [379, 178] width 56 height 56
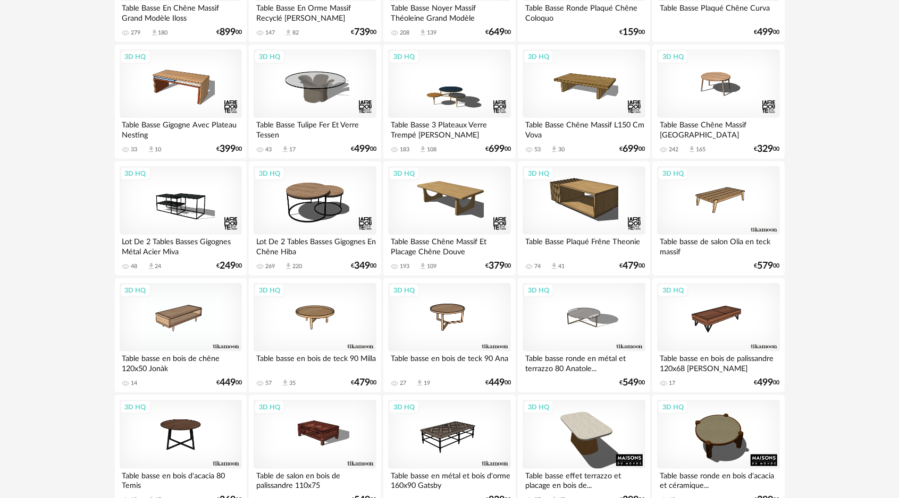
scroll to position [638, 0]
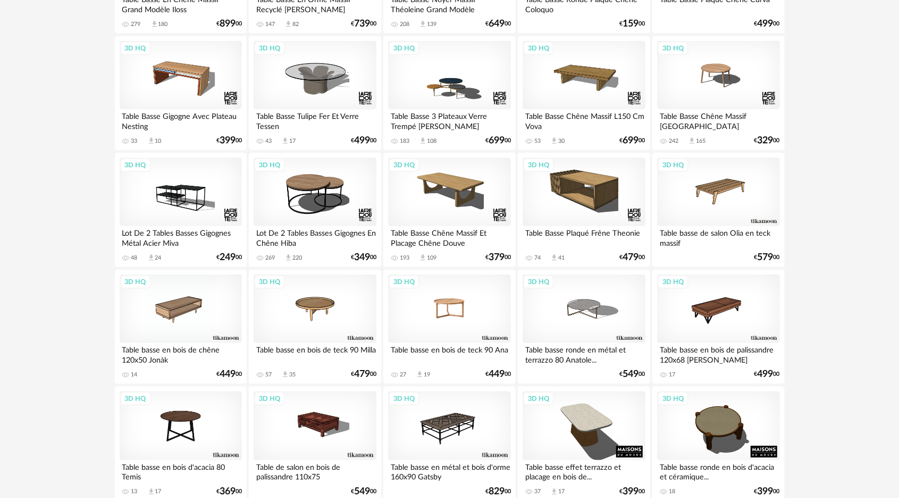
click at [435, 305] on div "3D HQ" at bounding box center [449, 309] width 122 height 69
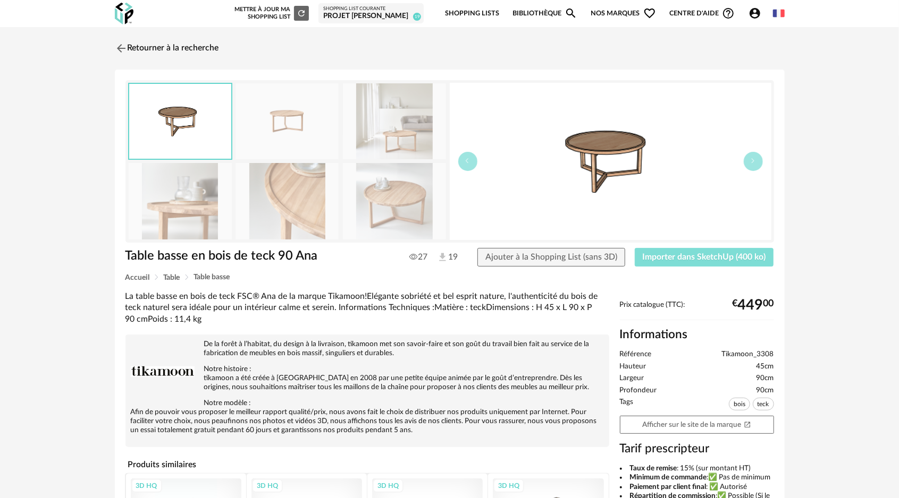
click at [687, 255] on span "Importer dans SketchUp (400 ko)" at bounding box center [704, 257] width 123 height 9
click at [121, 45] on img at bounding box center [119, 47] width 15 height 15
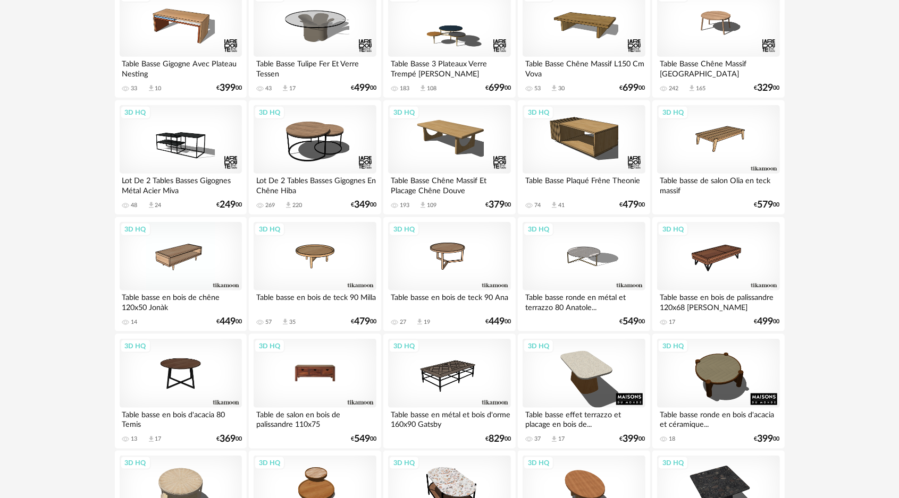
scroll to position [673, 0]
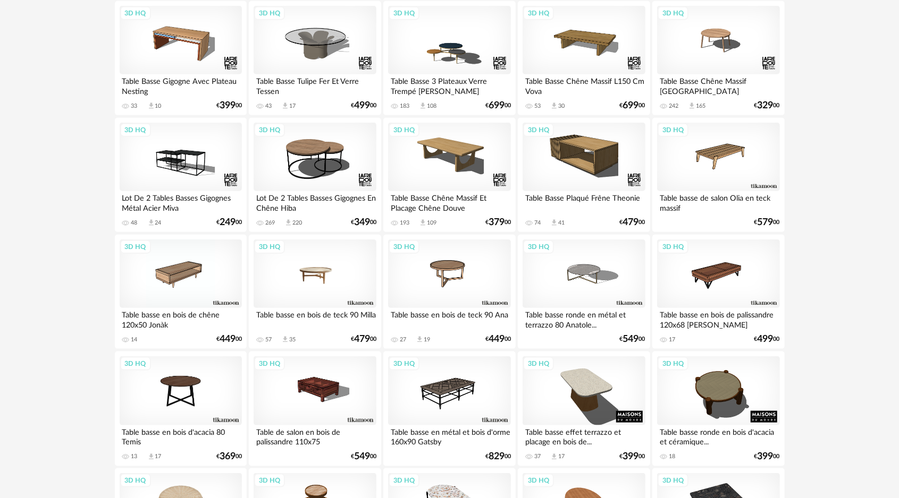
click at [315, 269] on div "3D HQ" at bounding box center [314, 274] width 122 height 69
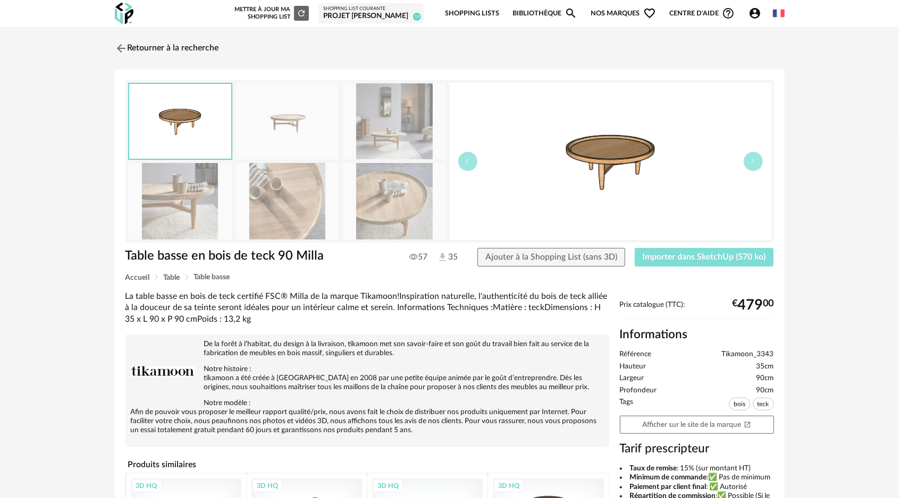
click at [691, 261] on button "Importer dans SketchUp (570 ko)" at bounding box center [704, 257] width 139 height 19
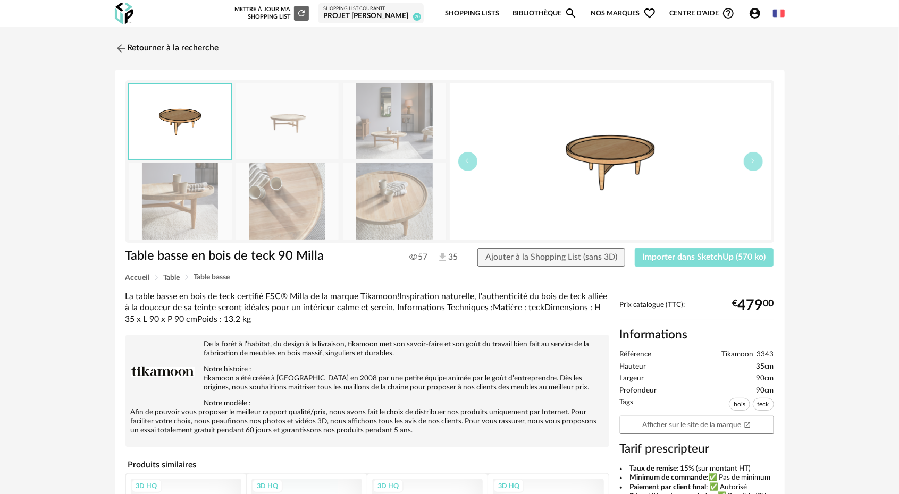
click at [700, 258] on span "Importer dans SketchUp (570 ko)" at bounding box center [704, 257] width 123 height 9
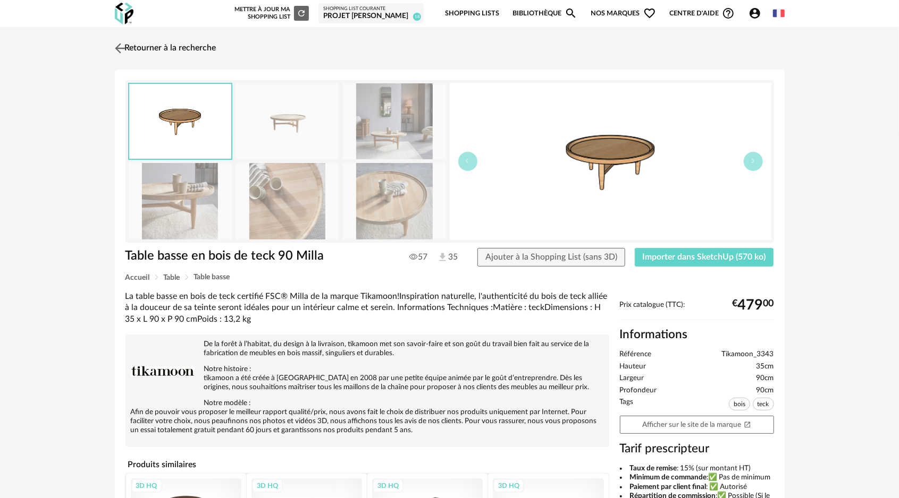
click at [124, 47] on img at bounding box center [119, 47] width 15 height 15
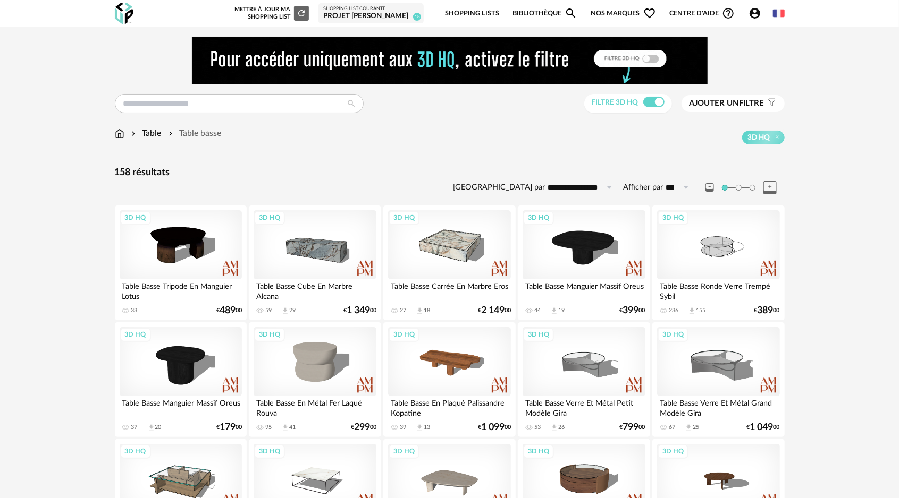
click at [120, 137] on img at bounding box center [120, 134] width 10 height 12
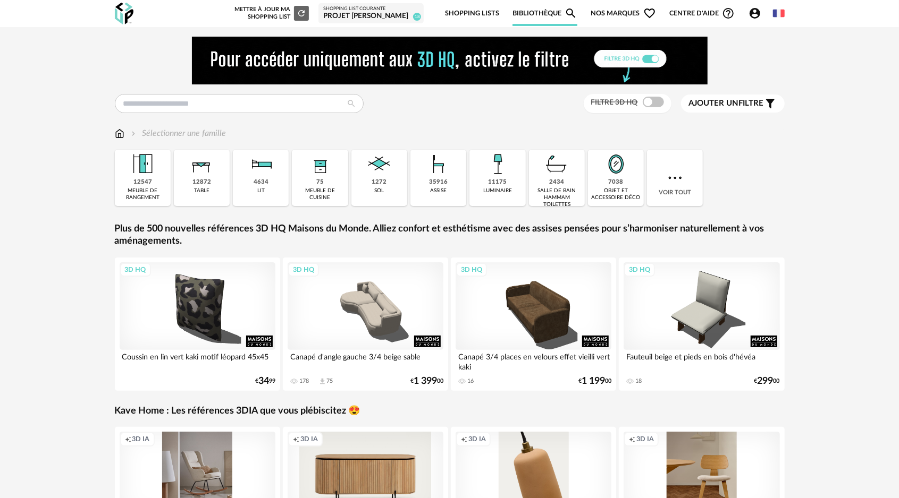
click at [437, 179] on div "35916" at bounding box center [438, 183] width 19 height 8
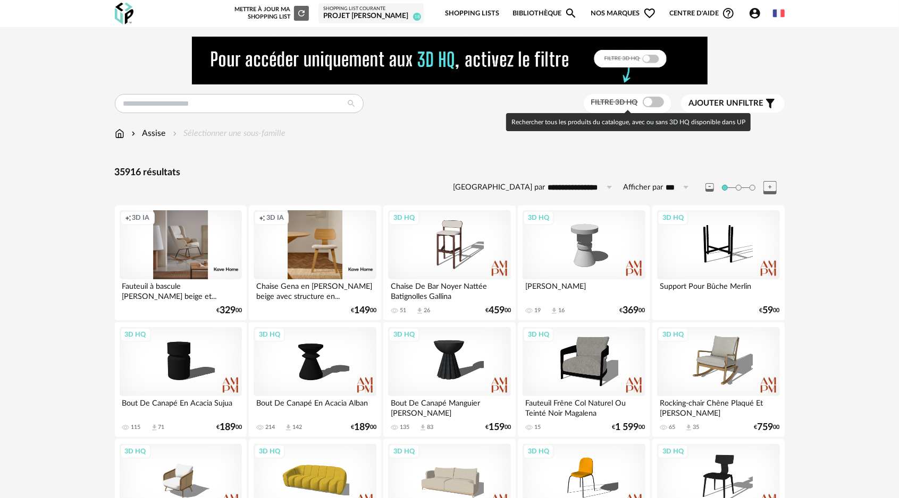
click at [654, 105] on span at bounding box center [653, 102] width 21 height 11
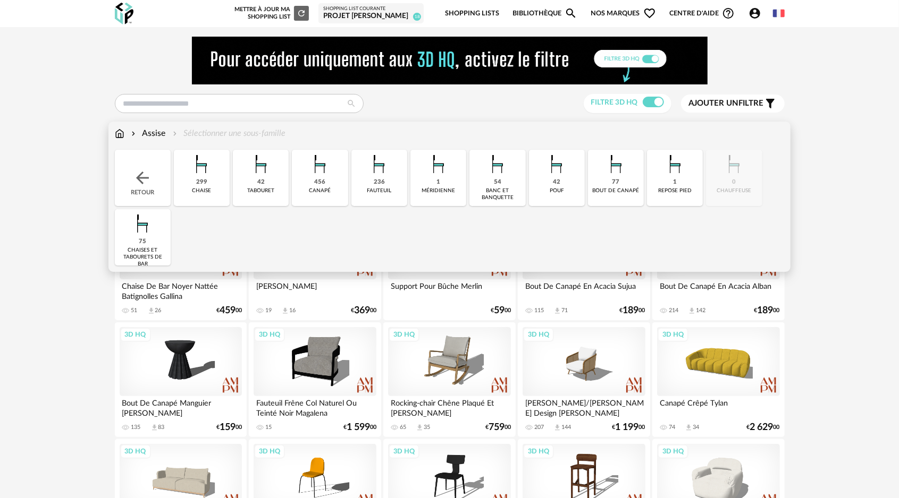
click at [385, 175] on img at bounding box center [379, 164] width 29 height 29
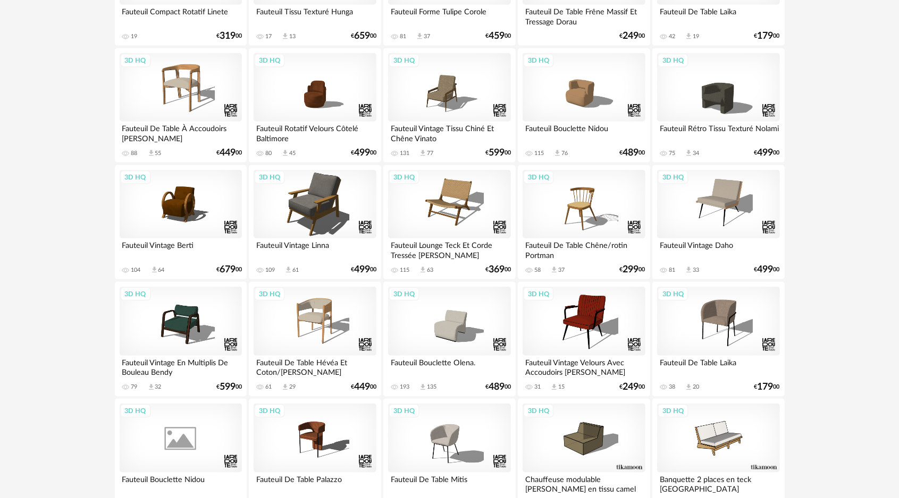
scroll to position [744, 0]
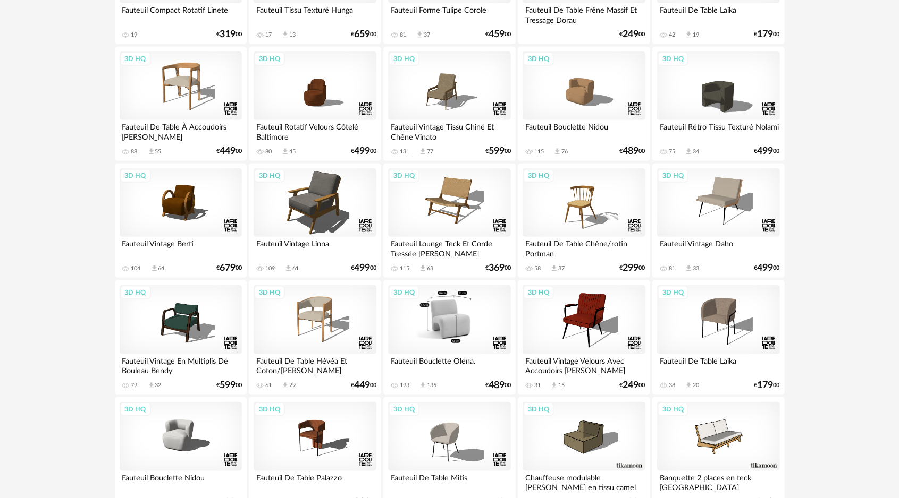
click at [452, 327] on div "3D HQ" at bounding box center [449, 319] width 122 height 69
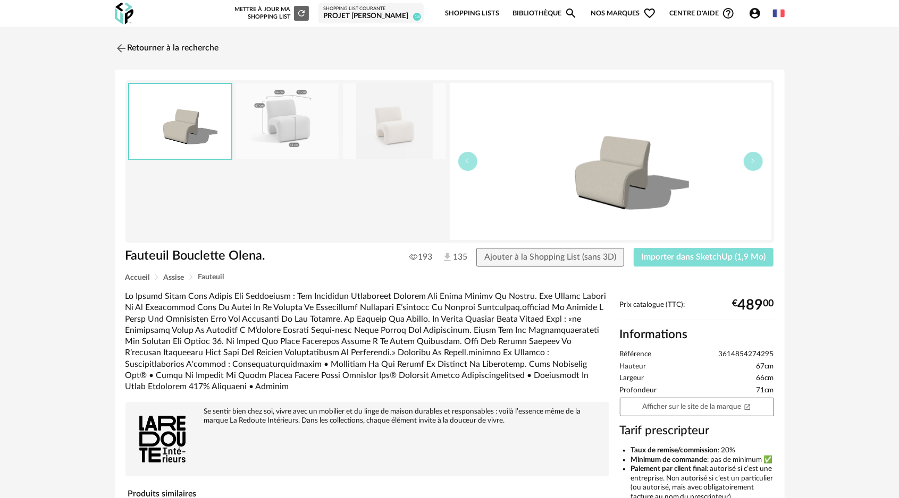
click at [706, 258] on span "Importer dans SketchUp (1,9 Mo)" at bounding box center [703, 257] width 124 height 9
click at [119, 47] on img at bounding box center [119, 47] width 15 height 15
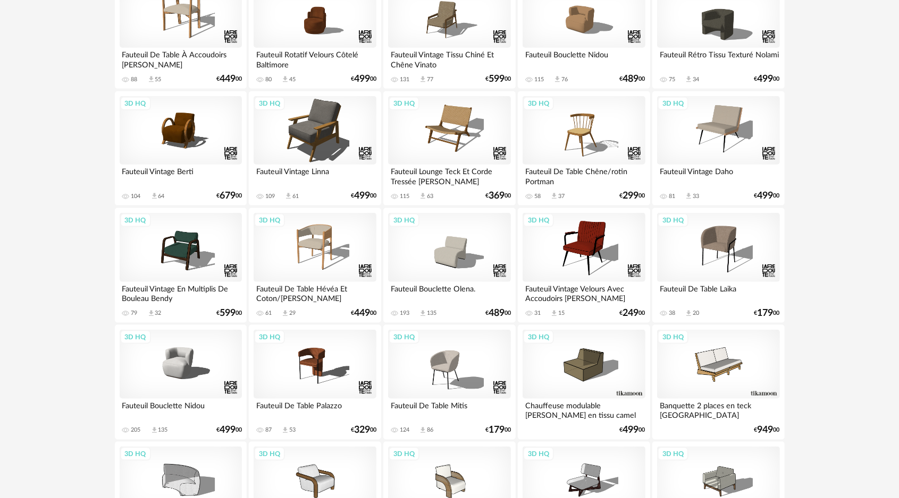
scroll to position [957, 0]
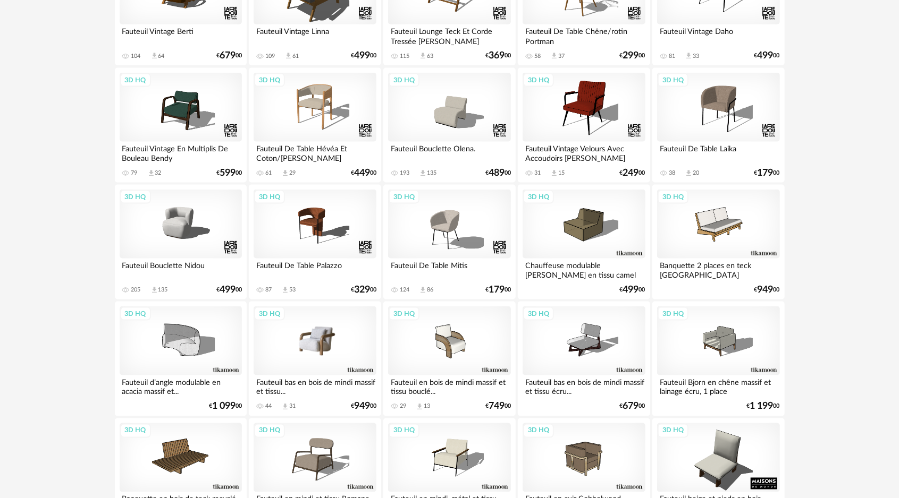
click at [327, 353] on div "3D HQ" at bounding box center [314, 341] width 122 height 69
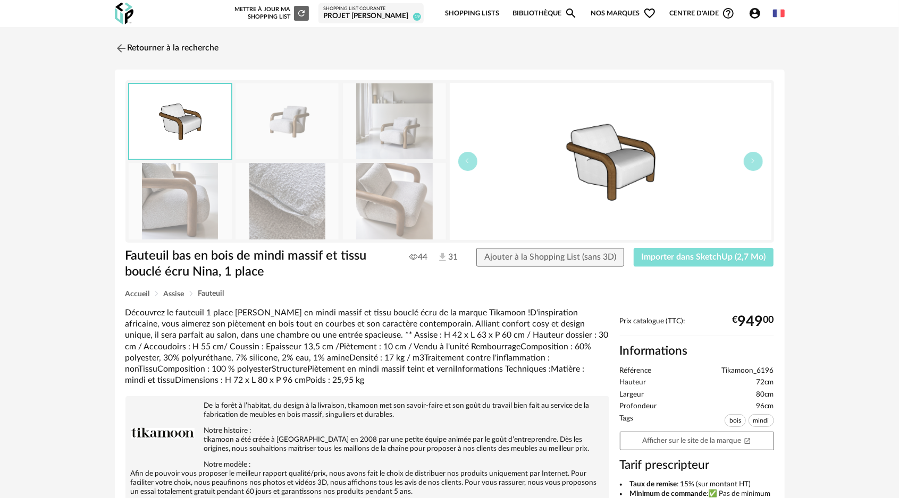
click at [692, 256] on span "Importer dans SketchUp (2,7 Mo)" at bounding box center [703, 257] width 124 height 9
click at [125, 47] on img at bounding box center [119, 47] width 15 height 15
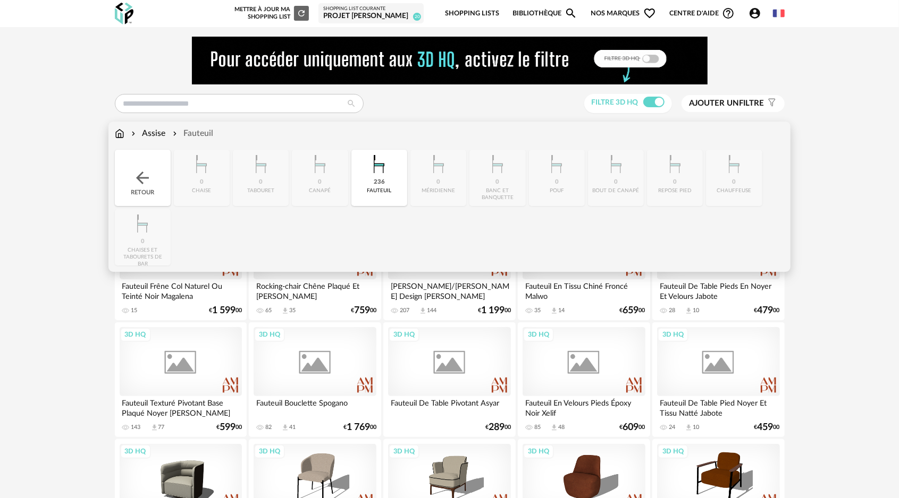
click at [121, 133] on img at bounding box center [120, 134] width 10 height 12
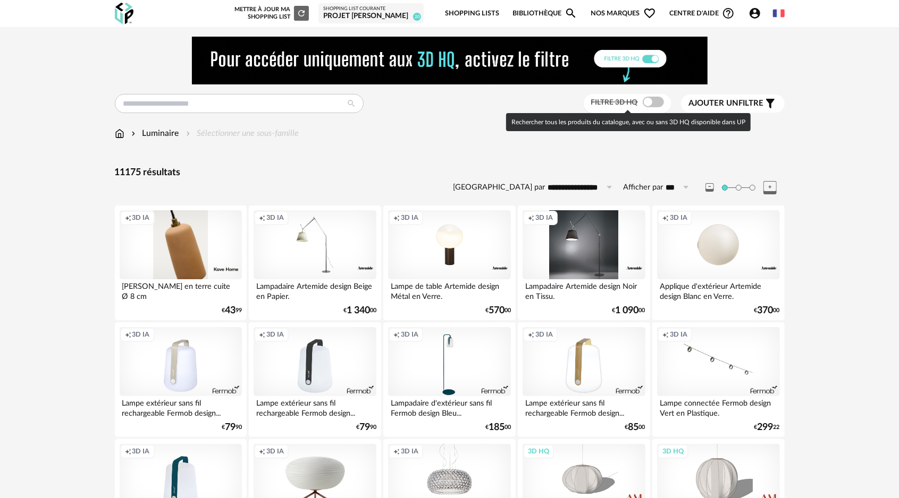
click at [643, 104] on span at bounding box center [653, 102] width 21 height 11
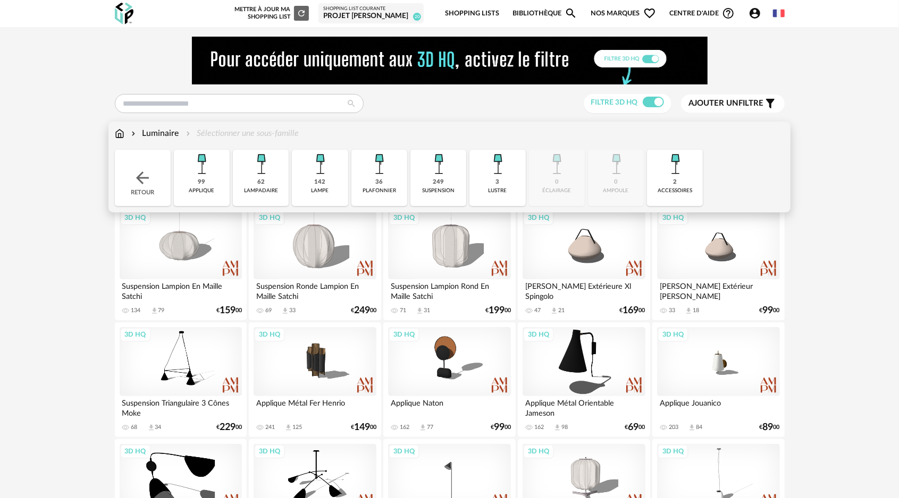
click at [320, 175] on img at bounding box center [320, 164] width 29 height 29
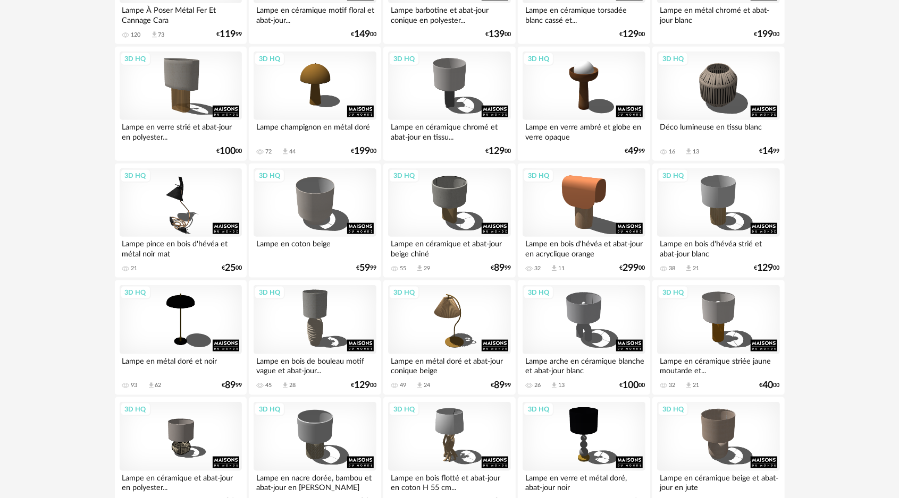
scroll to position [425, 0]
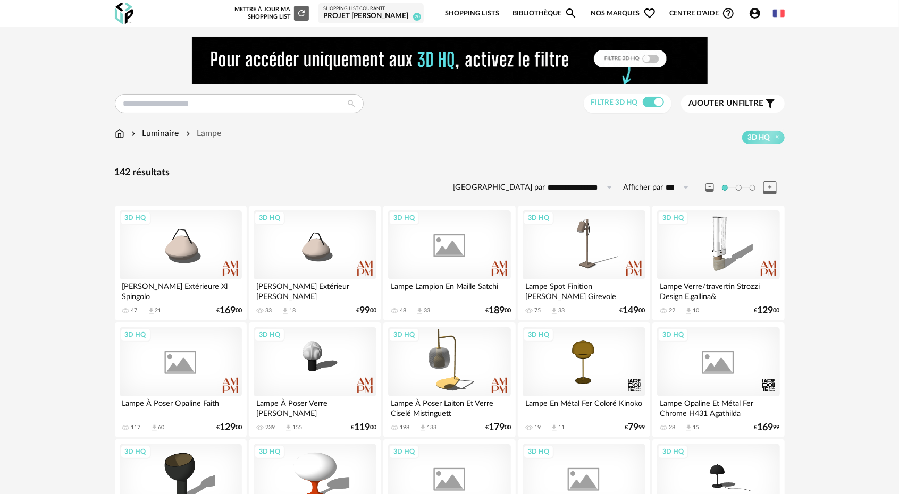
click at [124, 133] on div "Luminaire Lampe" at bounding box center [168, 134] width 107 height 12
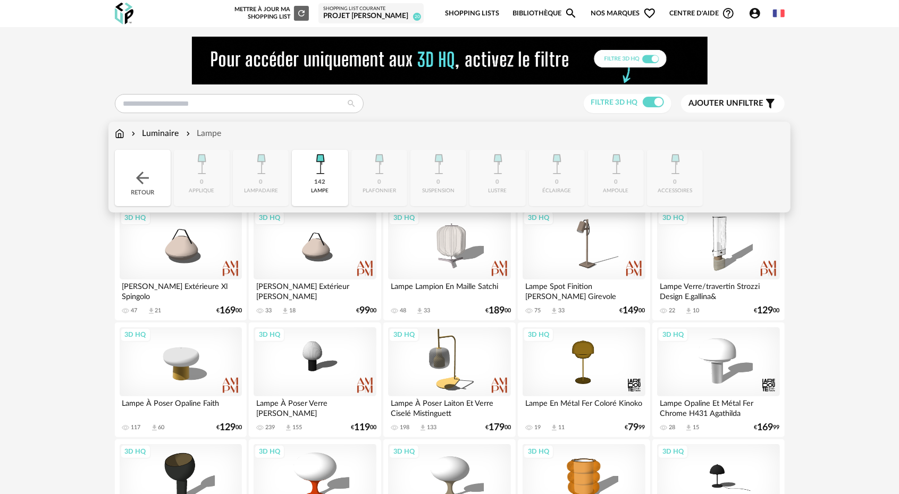
click at [117, 132] on img at bounding box center [120, 134] width 10 height 12
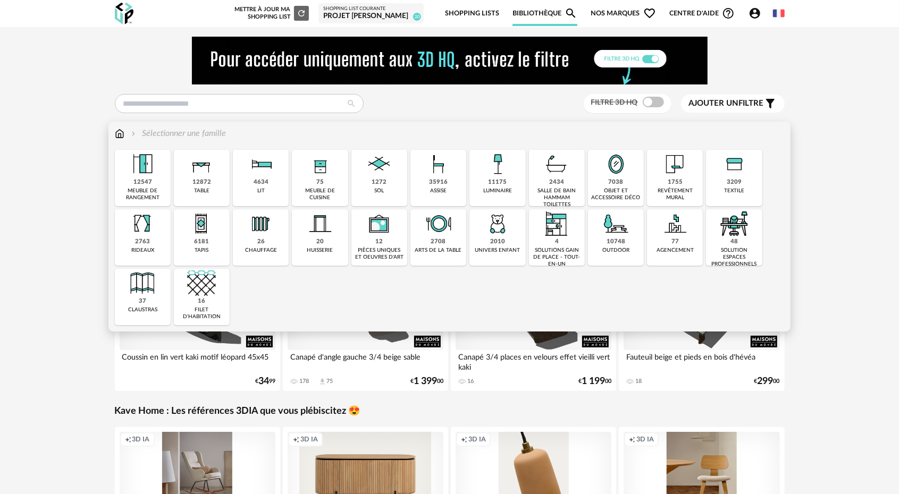
click at [607, 187] on div "7038 objet et accessoire déco" at bounding box center [616, 178] width 56 height 56
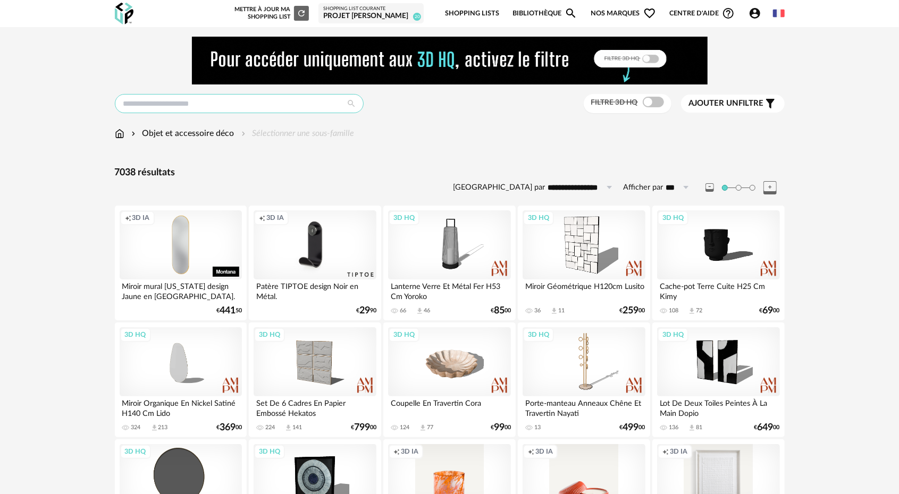
click at [199, 105] on input "text" at bounding box center [239, 103] width 249 height 19
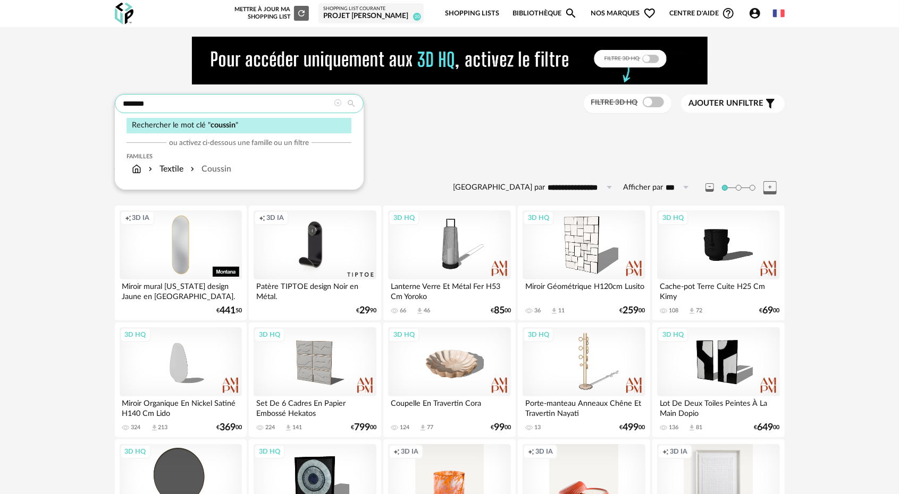
type input "*******"
type input "**********"
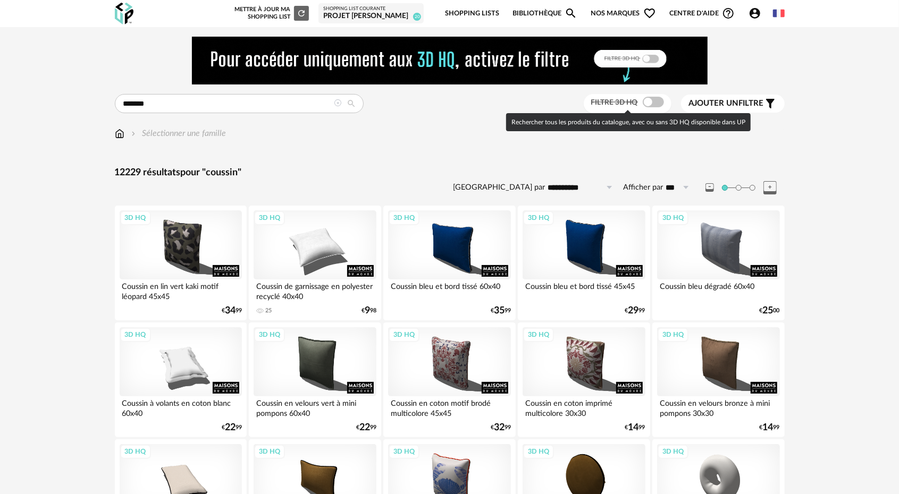
click at [653, 102] on span at bounding box center [653, 102] width 21 height 11
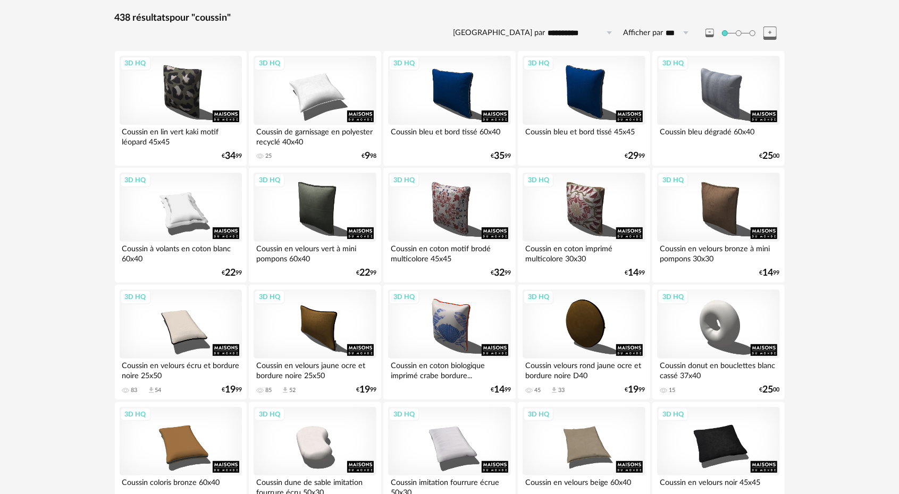
scroll to position [159, 0]
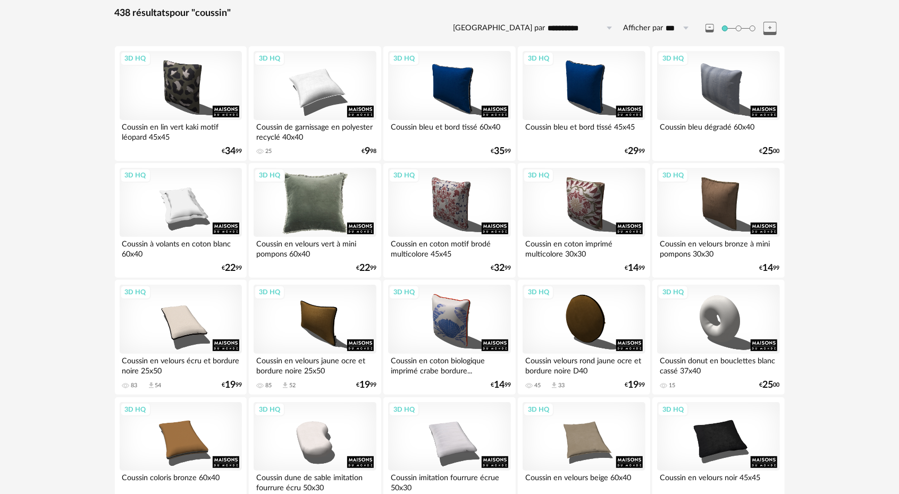
click at [335, 202] on div "3D HQ" at bounding box center [314, 202] width 122 height 69
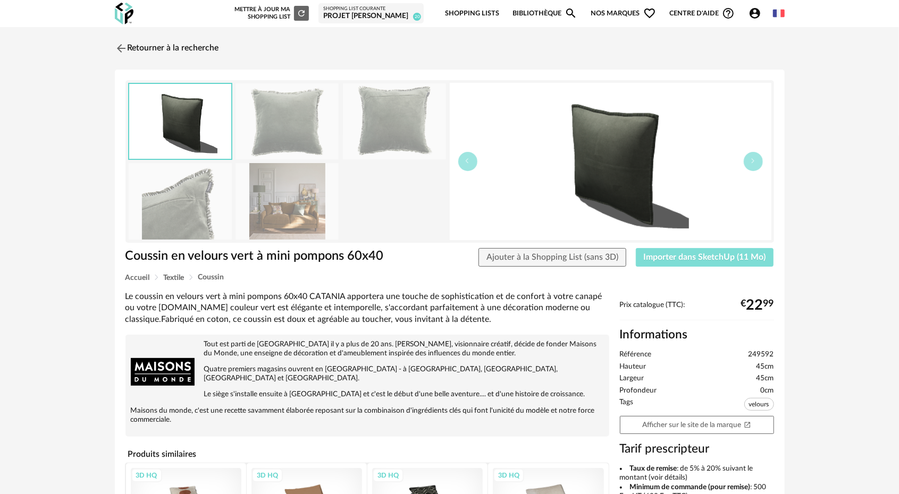
click at [668, 259] on span "Importer dans SketchUp (11 Mo)" at bounding box center [705, 257] width 122 height 9
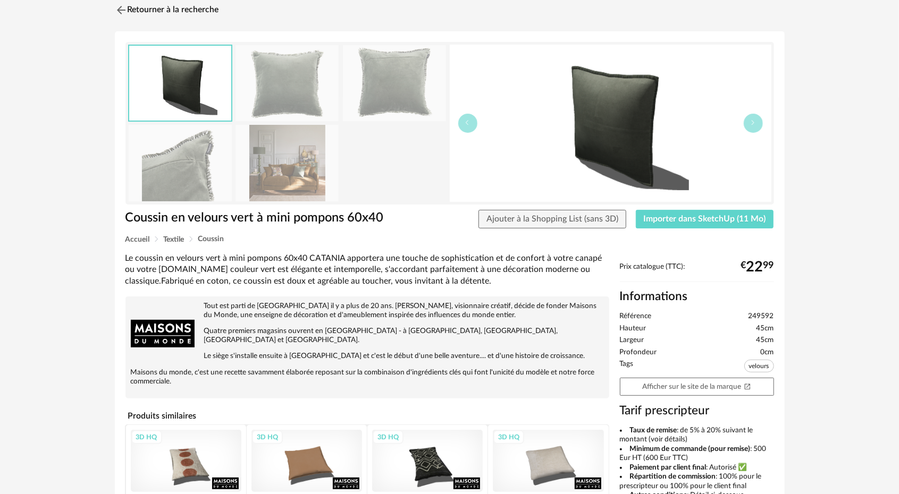
scroll to position [122, 0]
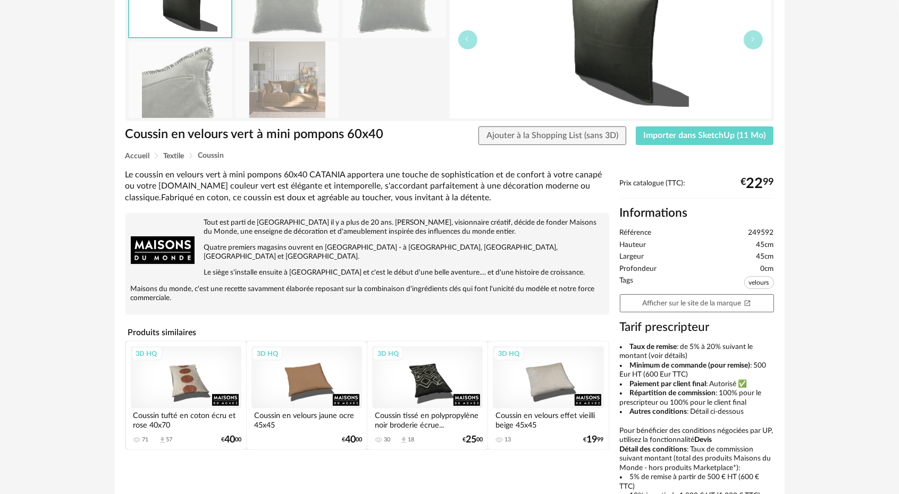
drag, startPoint x: 406, startPoint y: 219, endPoint x: 267, endPoint y: 306, distance: 163.8
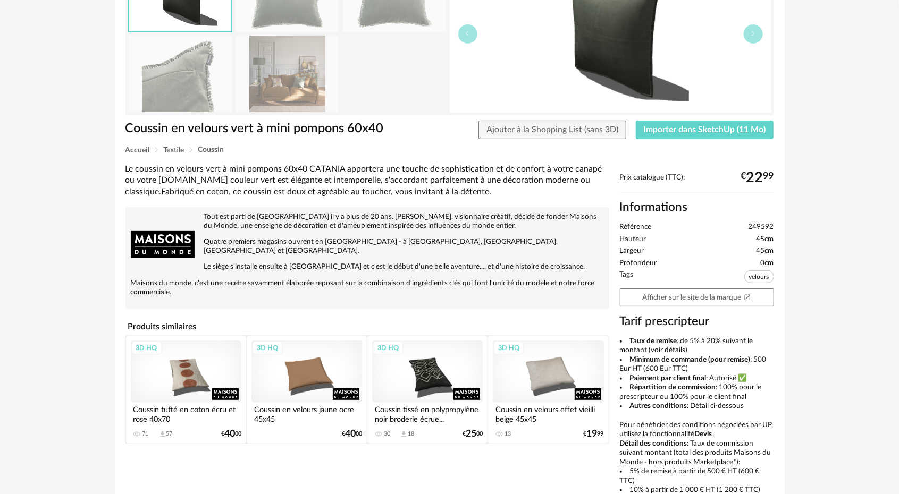
scroll to position [0, 0]
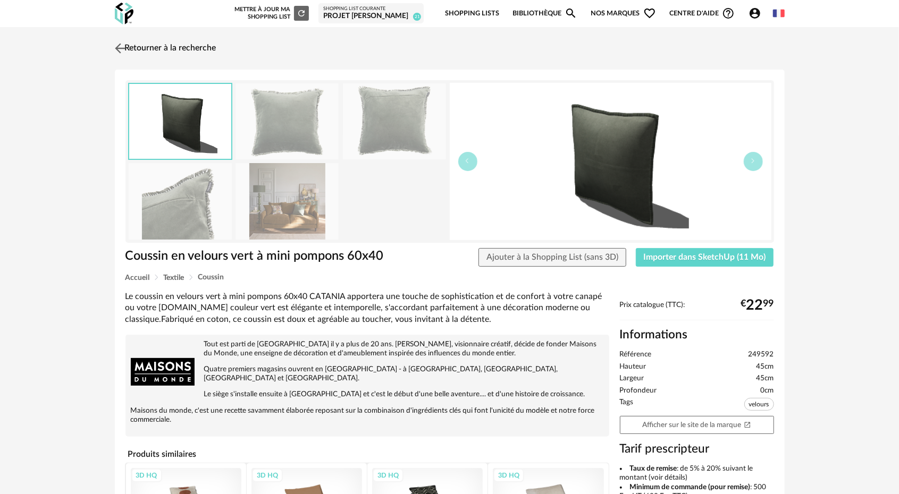
click at [121, 49] on img at bounding box center [119, 47] width 15 height 15
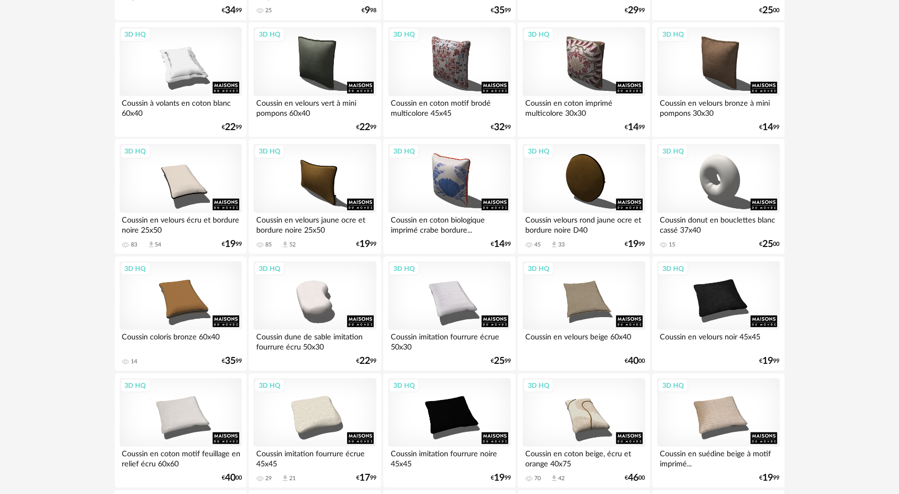
scroll to position [260, 0]
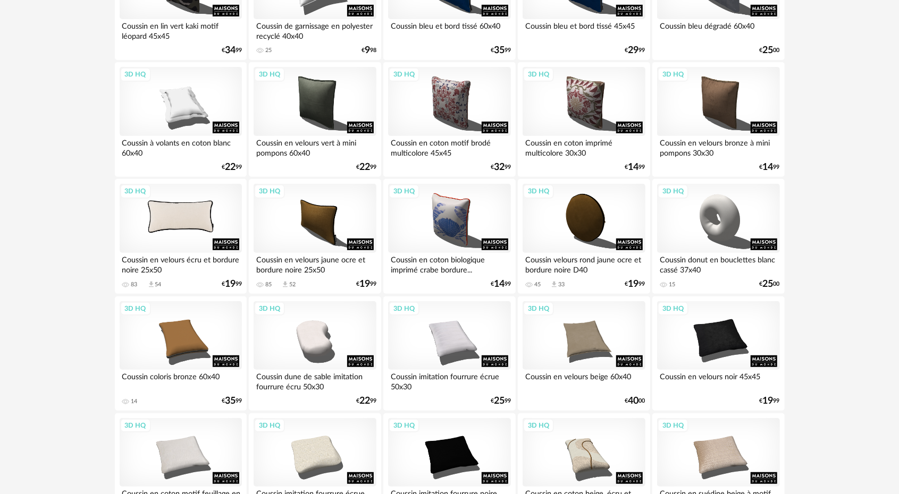
click at [195, 217] on div "3D HQ" at bounding box center [181, 218] width 122 height 69
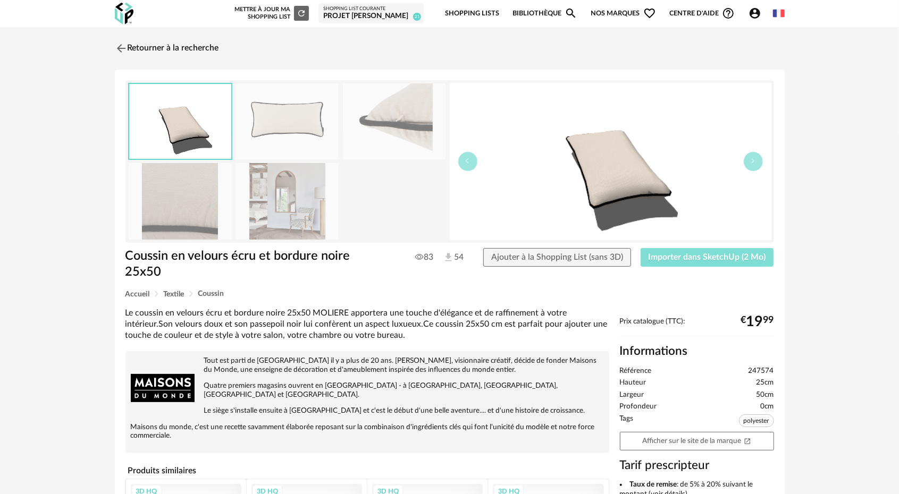
click at [678, 263] on button "Importer dans SketchUp (2 Mo)" at bounding box center [706, 257] width 133 height 19
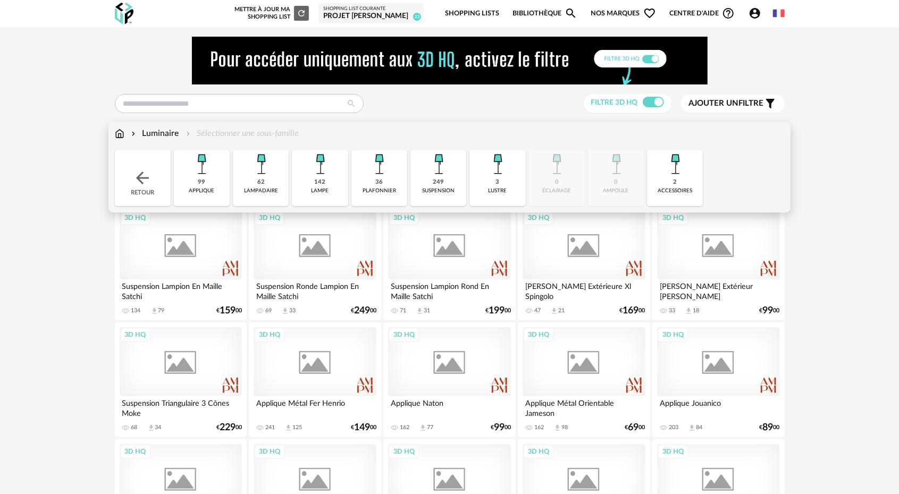
click at [214, 186] on div "99 applique" at bounding box center [202, 178] width 56 height 56
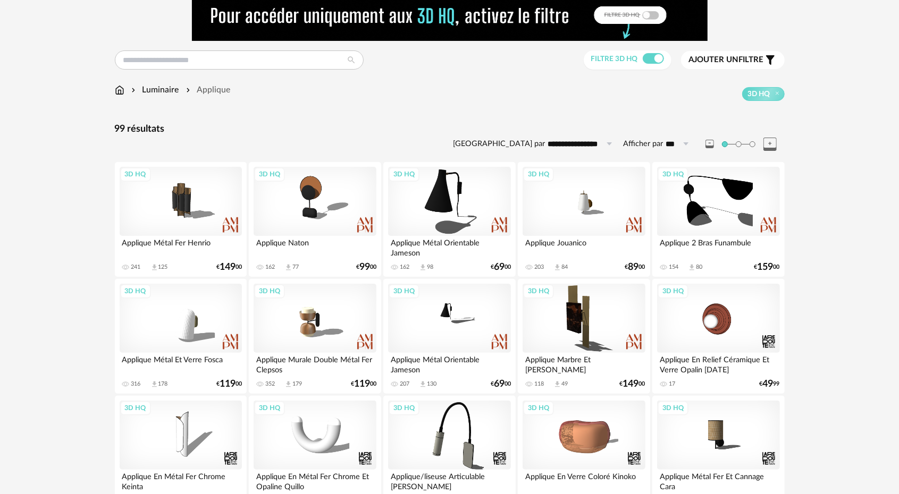
scroll to position [40, 0]
